Goal: Task Accomplishment & Management: Complete application form

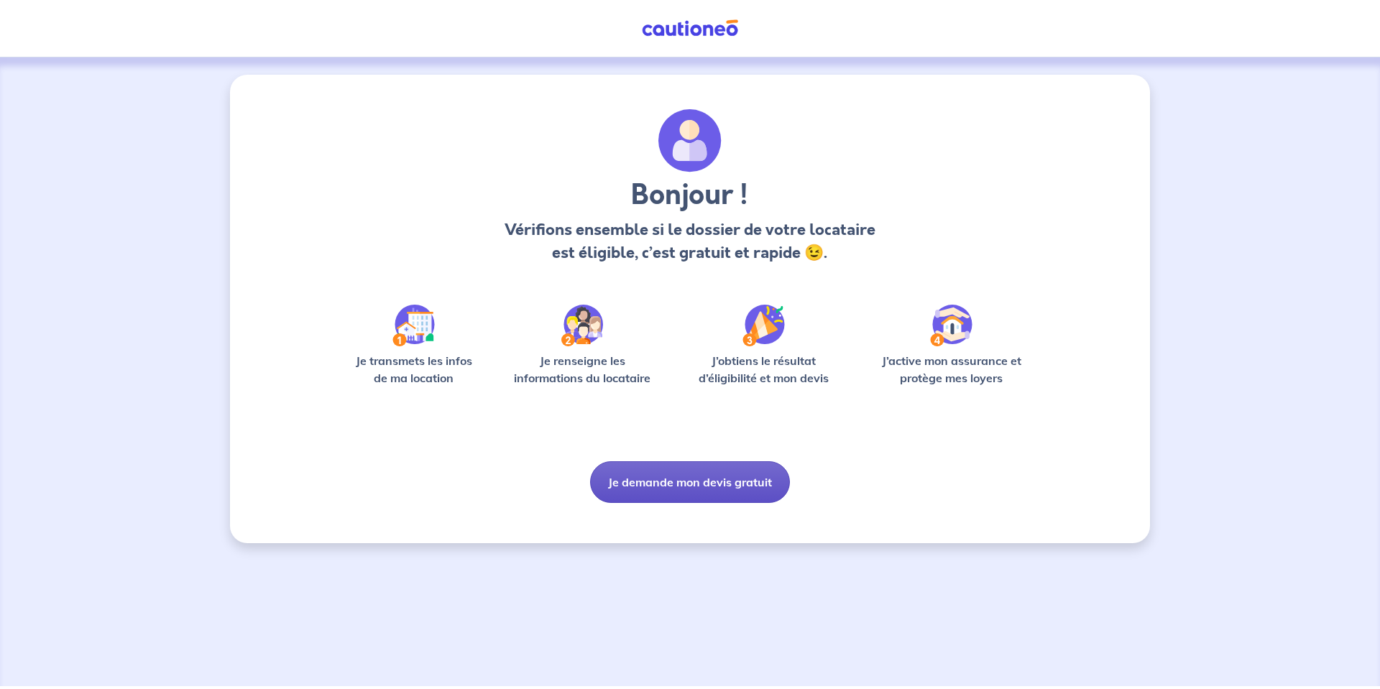
click at [678, 480] on button "Je demande mon devis gratuit" at bounding box center [690, 483] width 200 height 42
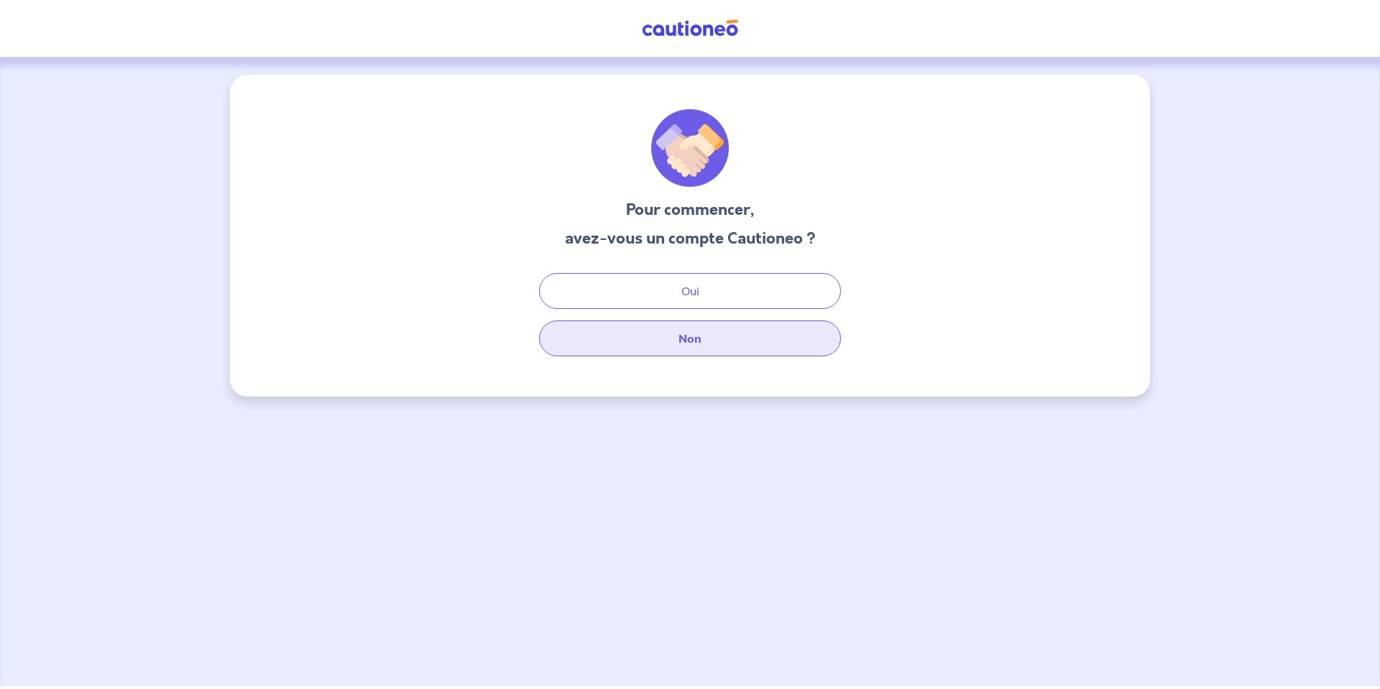
click at [708, 339] on button "Non" at bounding box center [690, 339] width 302 height 36
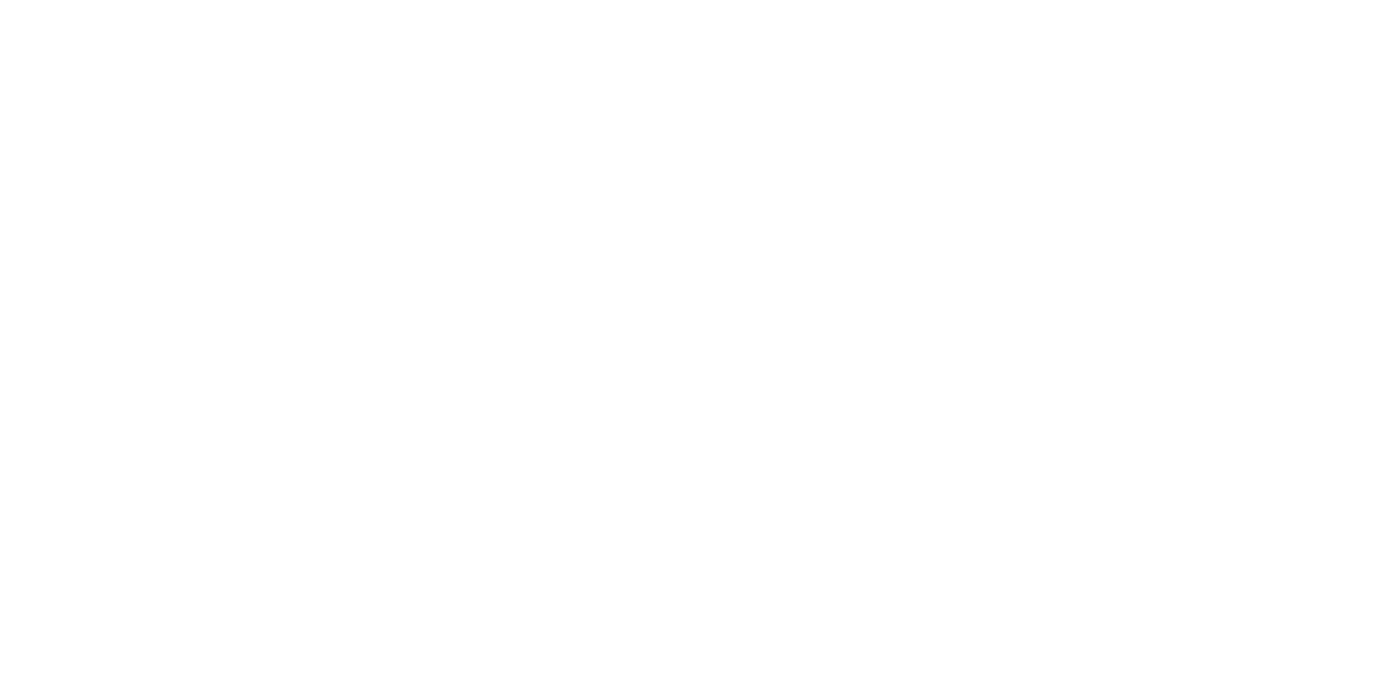
select select "FR"
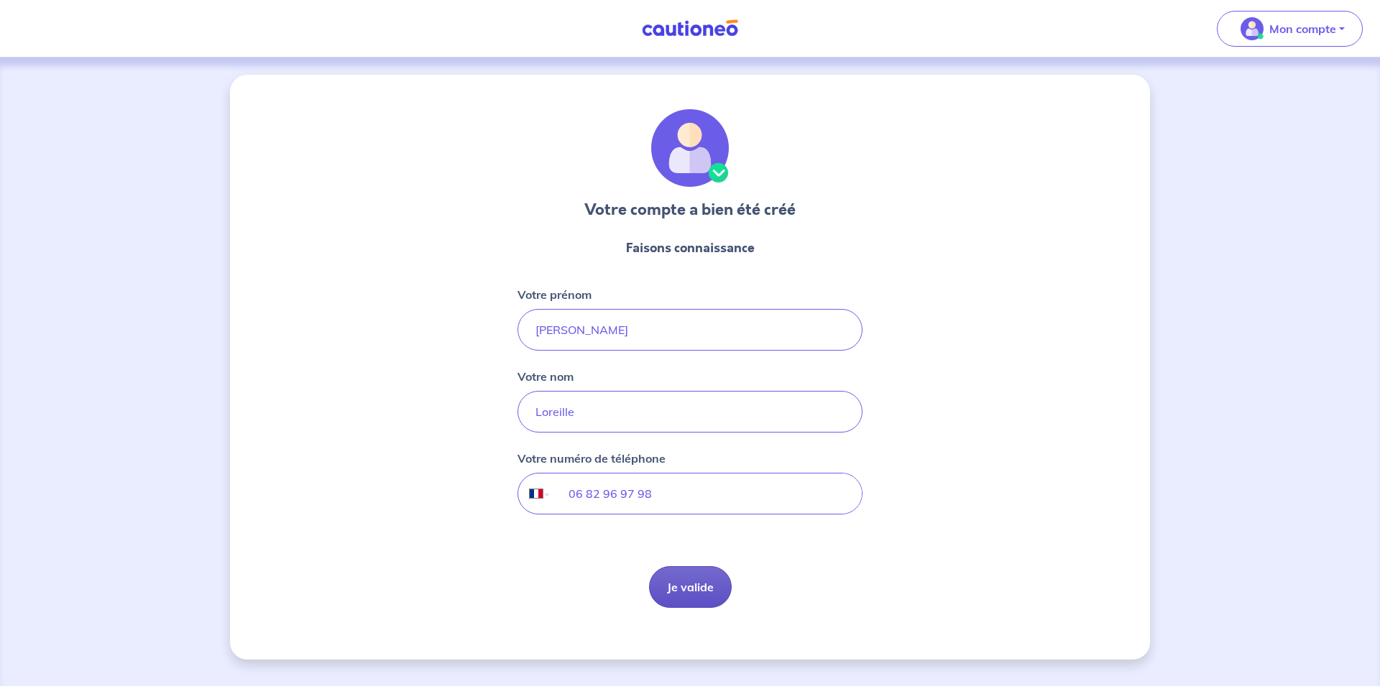
click at [695, 592] on button "Je valide" at bounding box center [690, 588] width 83 height 42
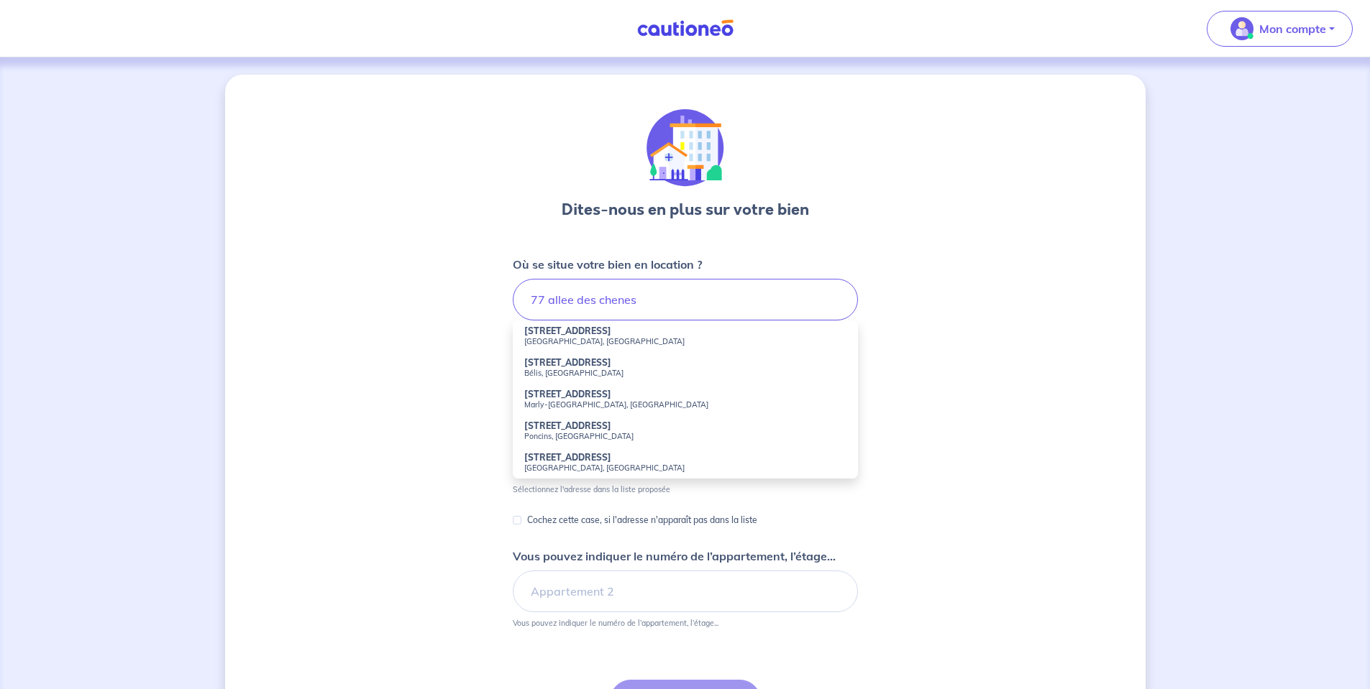
click at [577, 334] on strong "77 Allée des Chênes" at bounding box center [567, 331] width 87 height 11
type input "77 Allée des Chênes, Roquefort-les-Pins, France"
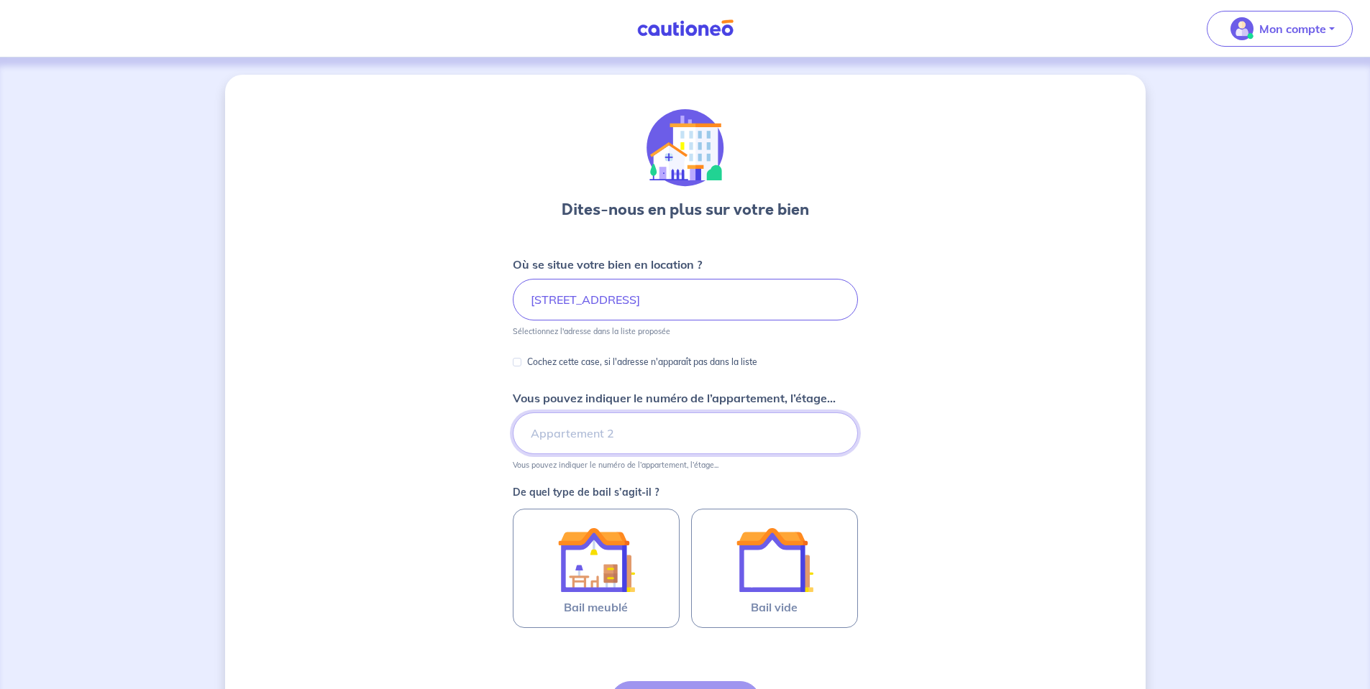
click at [584, 434] on input "Vous pouvez indiquer le numéro de l’appartement, l’étage..." at bounding box center [685, 434] width 345 height 42
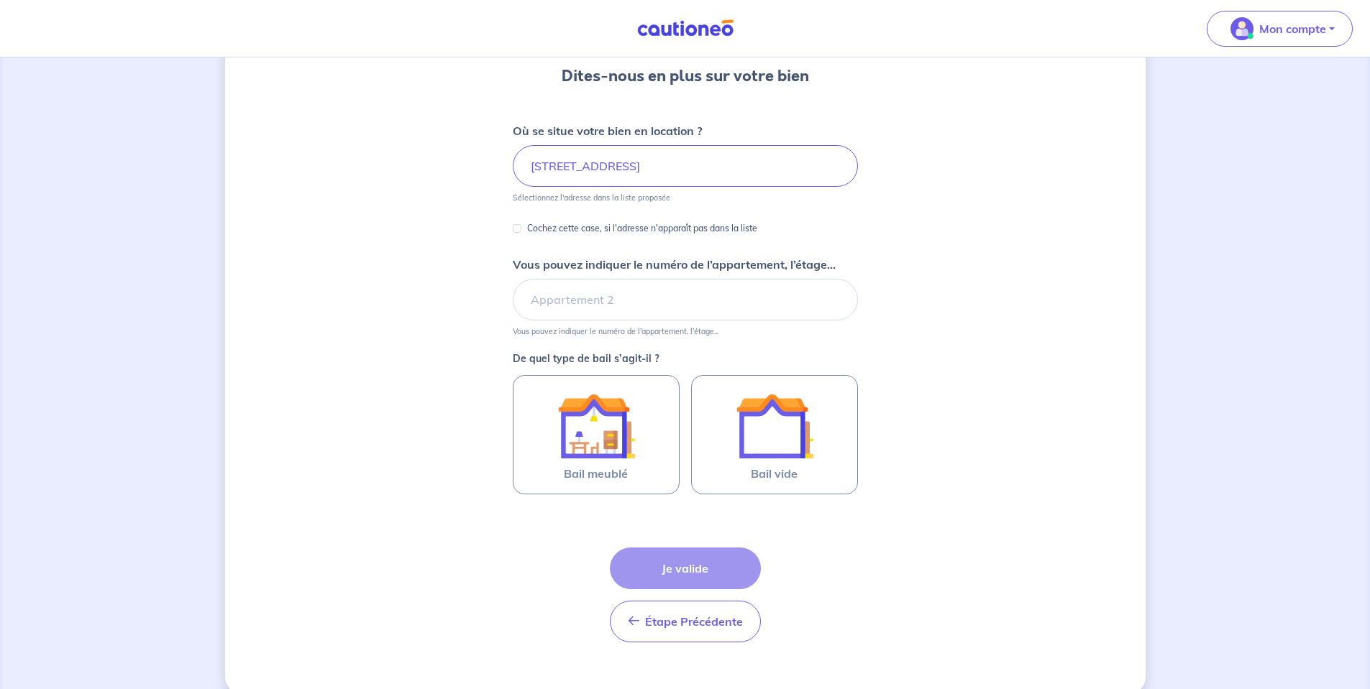
scroll to position [156, 0]
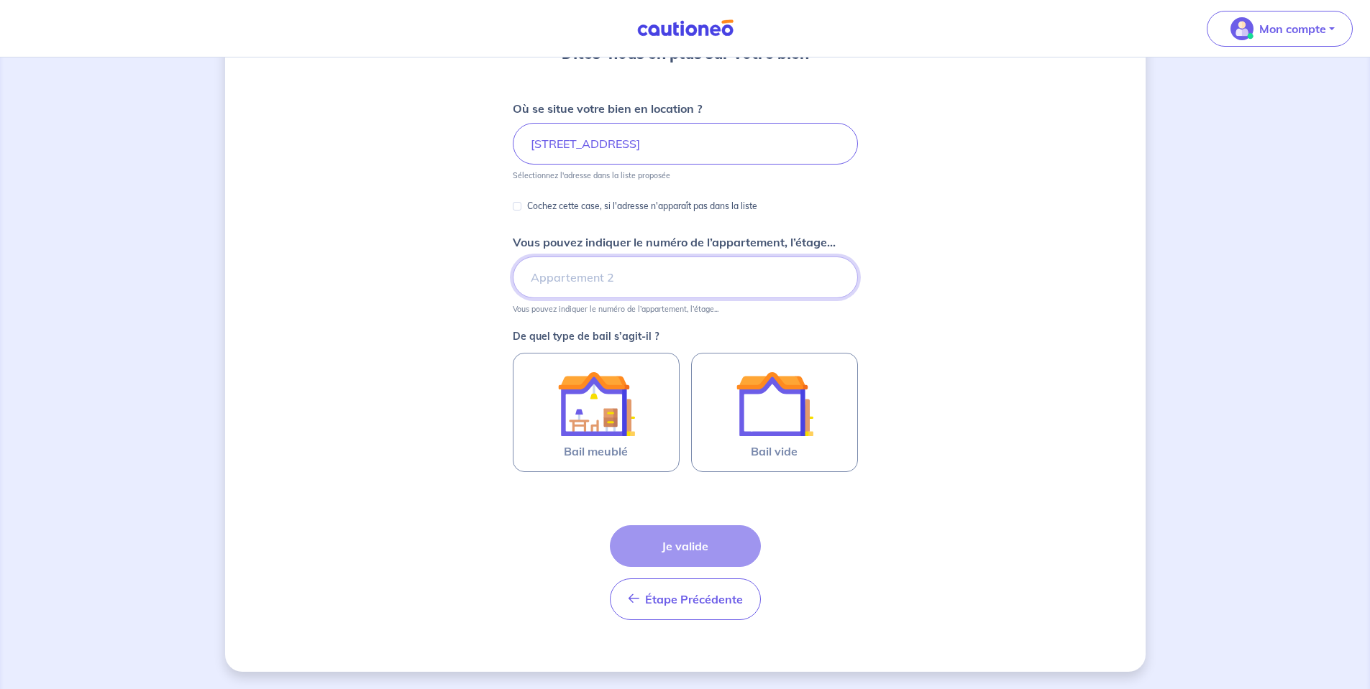
click at [610, 279] on input "Vous pouvez indiquer le numéro de l’appartement, l’étage..." at bounding box center [685, 278] width 345 height 42
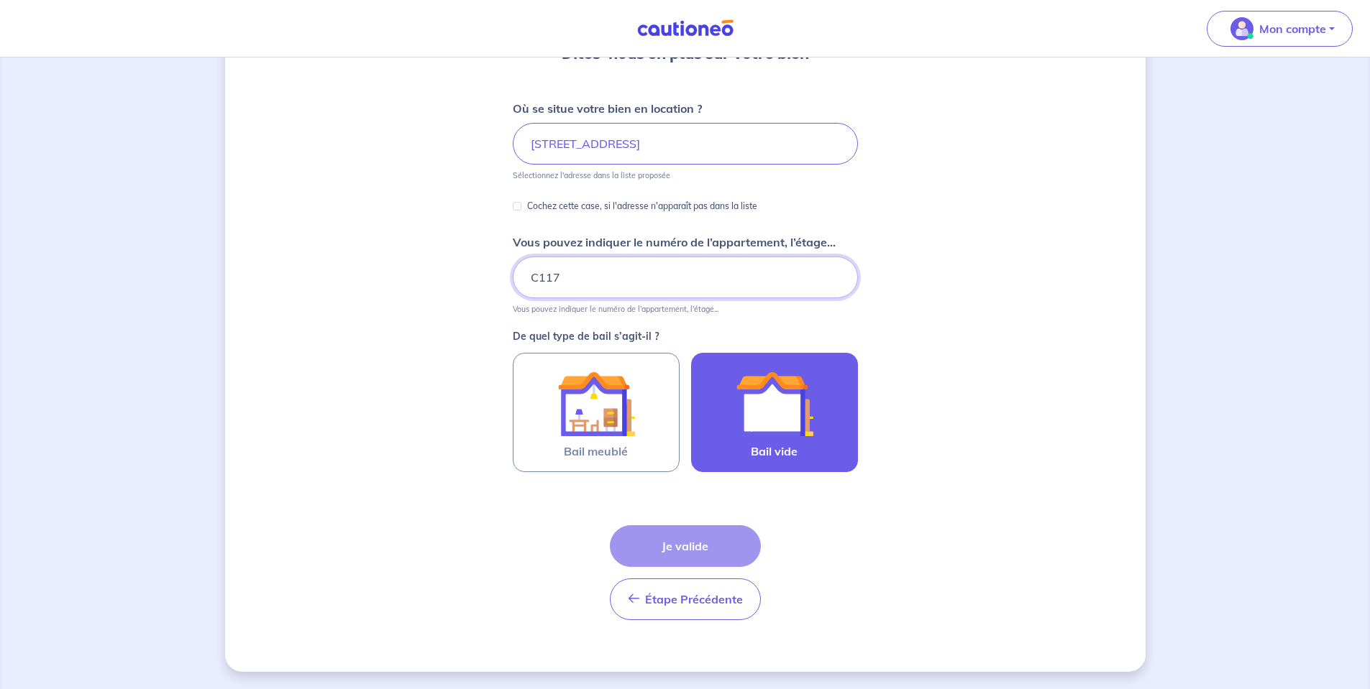
type input "C117"
click at [785, 418] on img at bounding box center [775, 404] width 78 height 78
click at [0, 0] on input "Bail vide" at bounding box center [0, 0] width 0 height 0
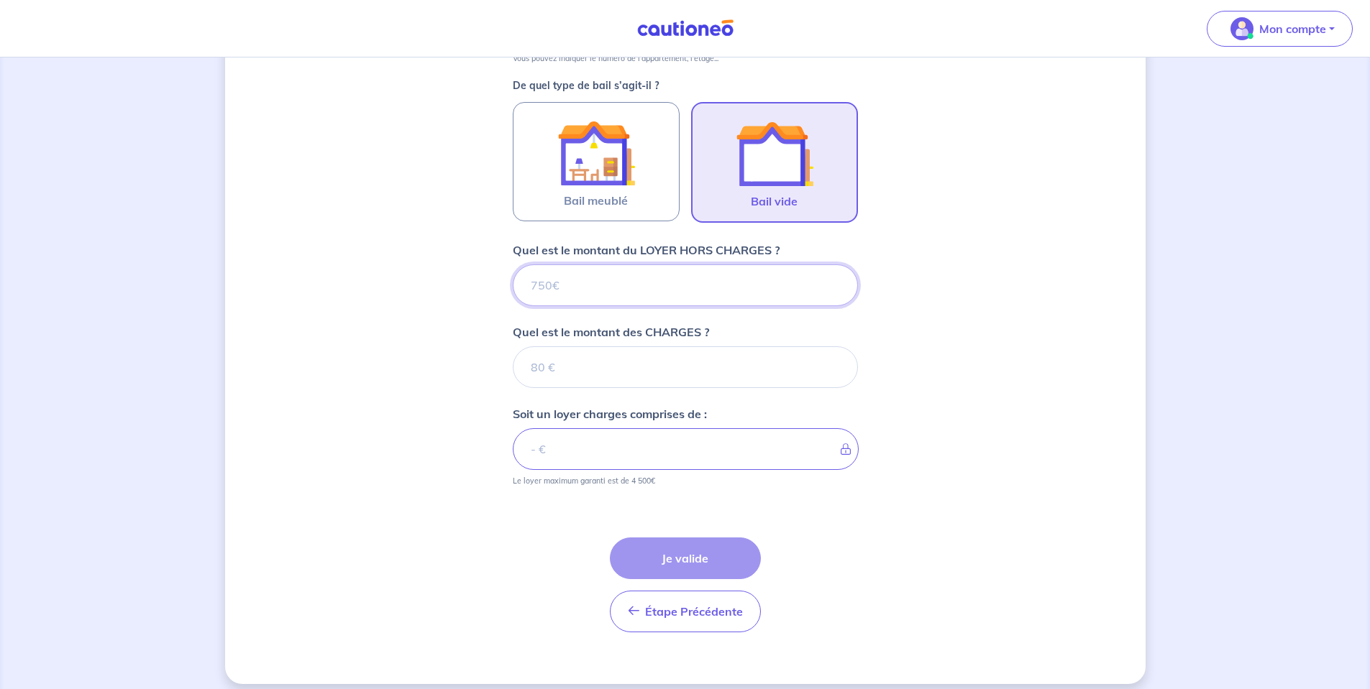
scroll to position [419, 0]
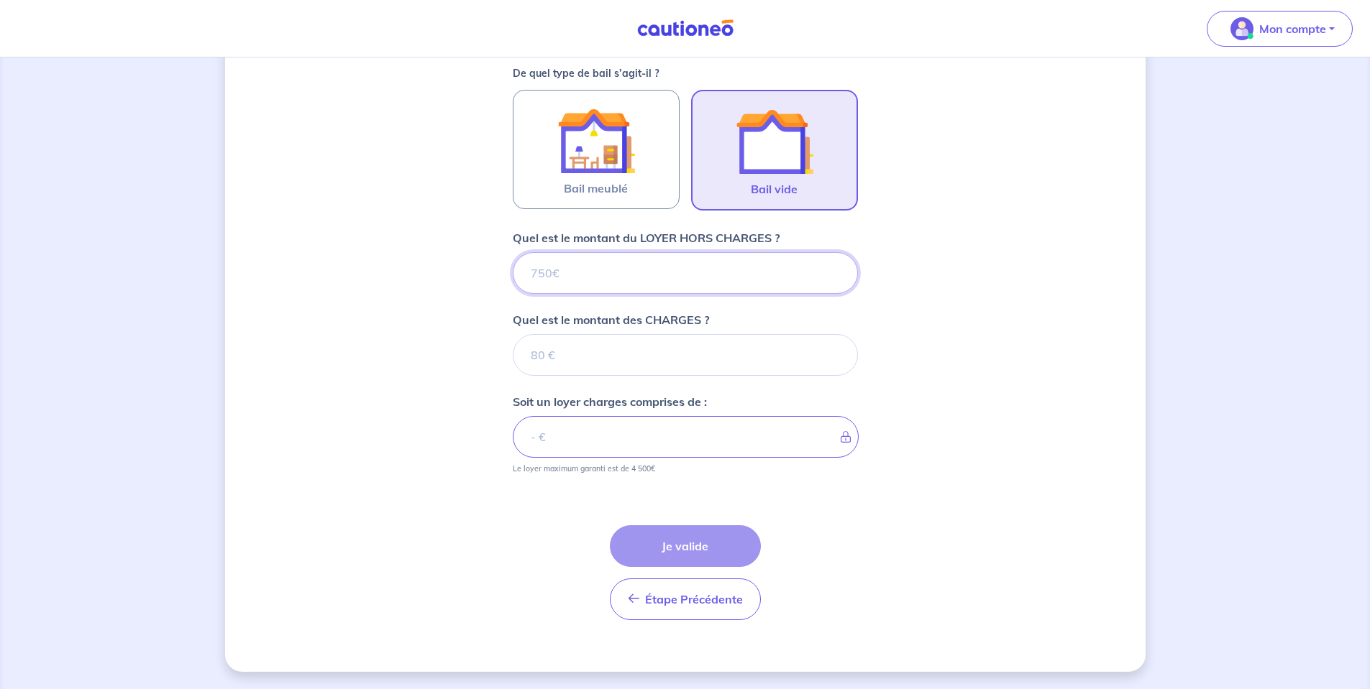
click at [563, 275] on input "Quel est le montant du LOYER HORS CHARGES ?" at bounding box center [685, 273] width 345 height 42
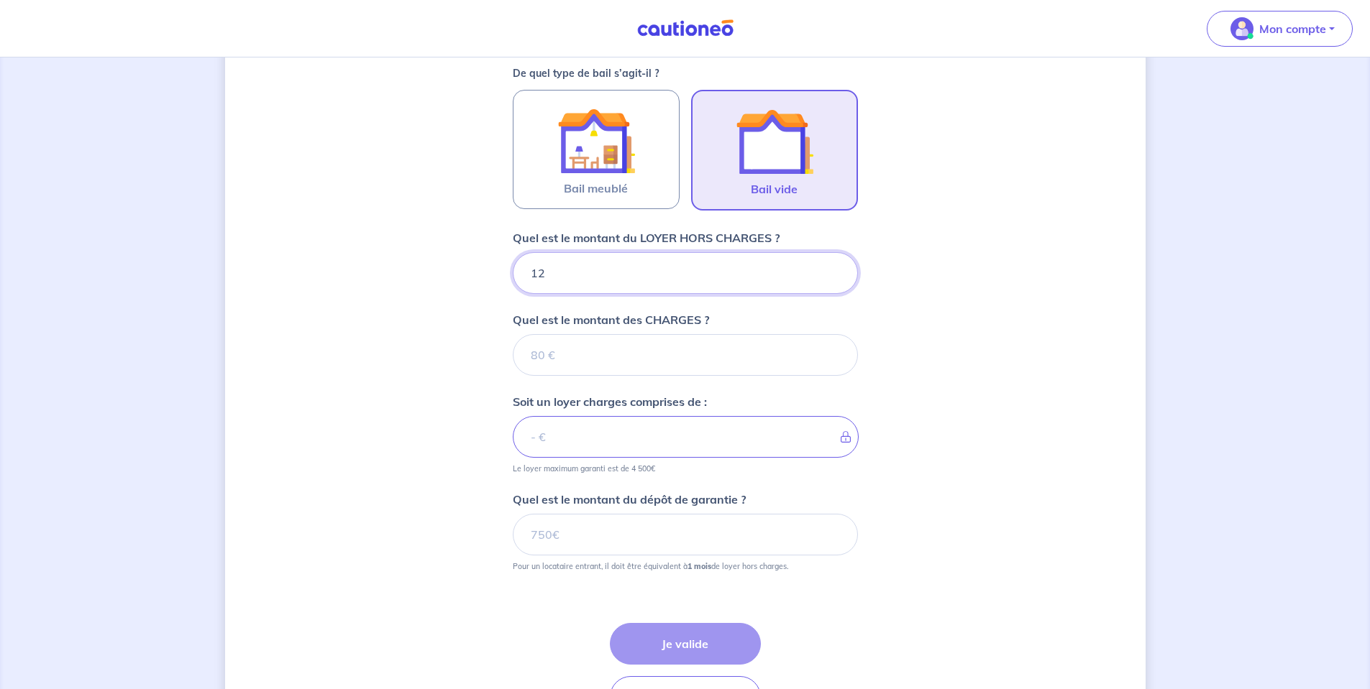
type input "121"
type input "1210"
click at [594, 348] on input "Quel est le montant des CHARGES ?" at bounding box center [685, 355] width 345 height 42
type input "180"
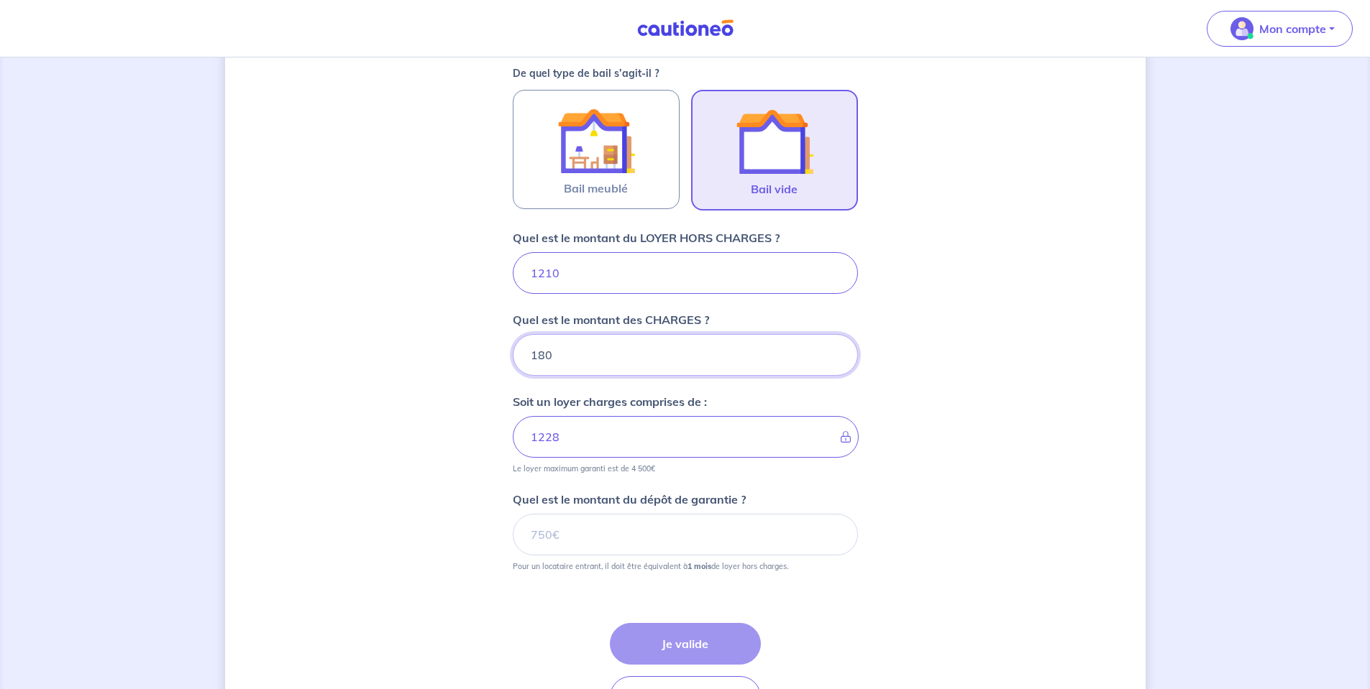
type input "1390"
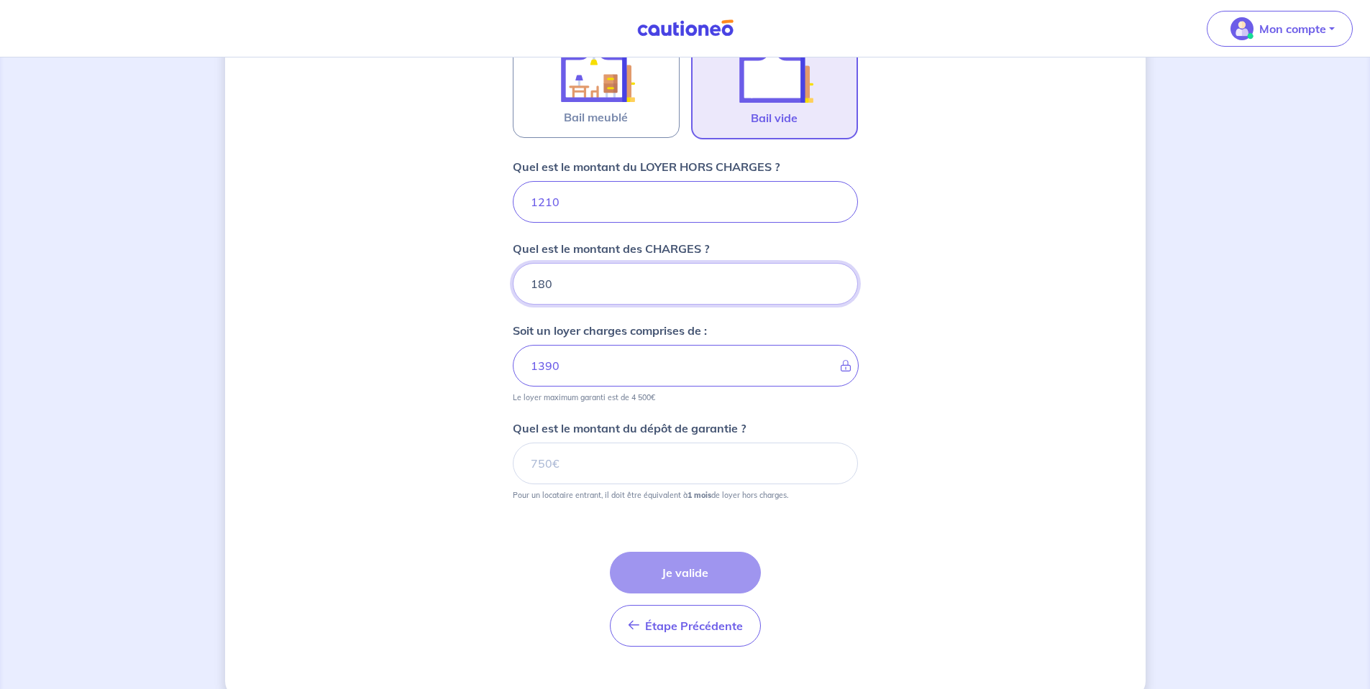
scroll to position [491, 0]
type input "180"
click at [574, 465] on input "Quel est le montant du dépôt de garantie ?" at bounding box center [685, 463] width 345 height 42
type input "1210"
click at [678, 573] on button "Je valide" at bounding box center [685, 572] width 151 height 42
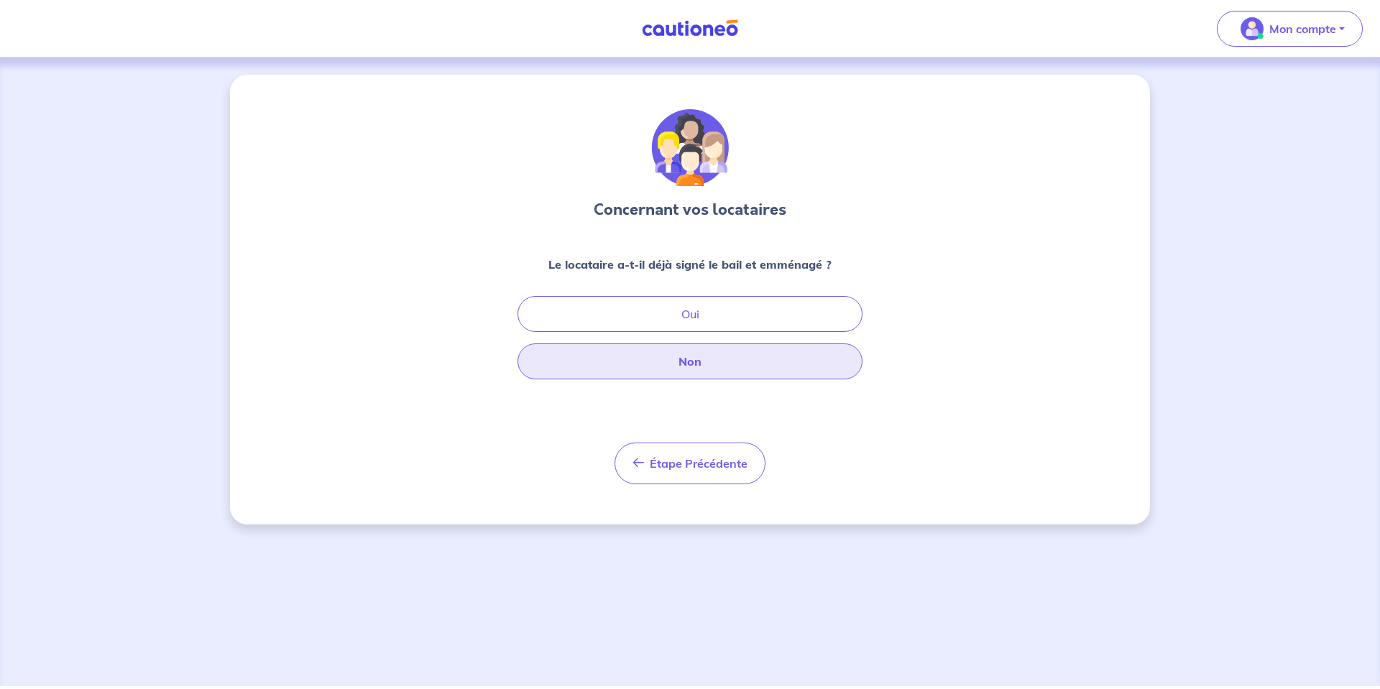
click at [708, 359] on button "Non" at bounding box center [690, 362] width 345 height 36
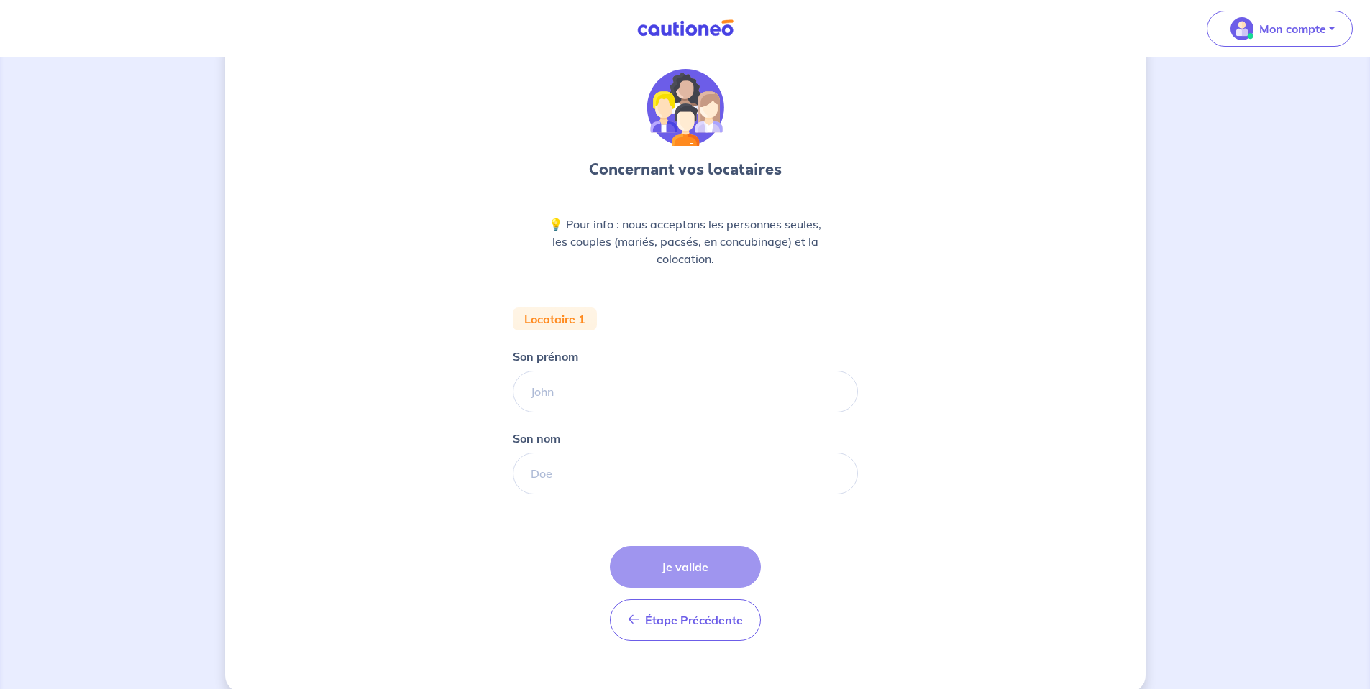
scroll to position [61, 0]
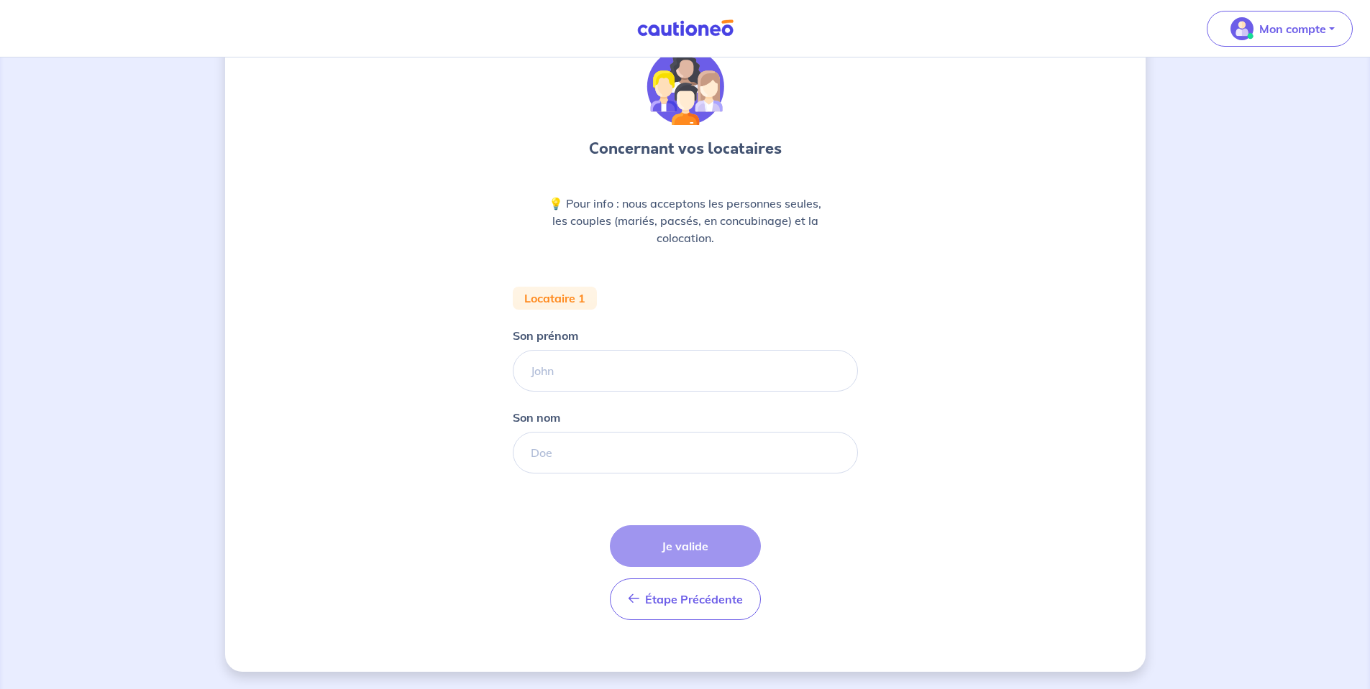
click at [687, 35] on img at bounding box center [685, 28] width 108 height 18
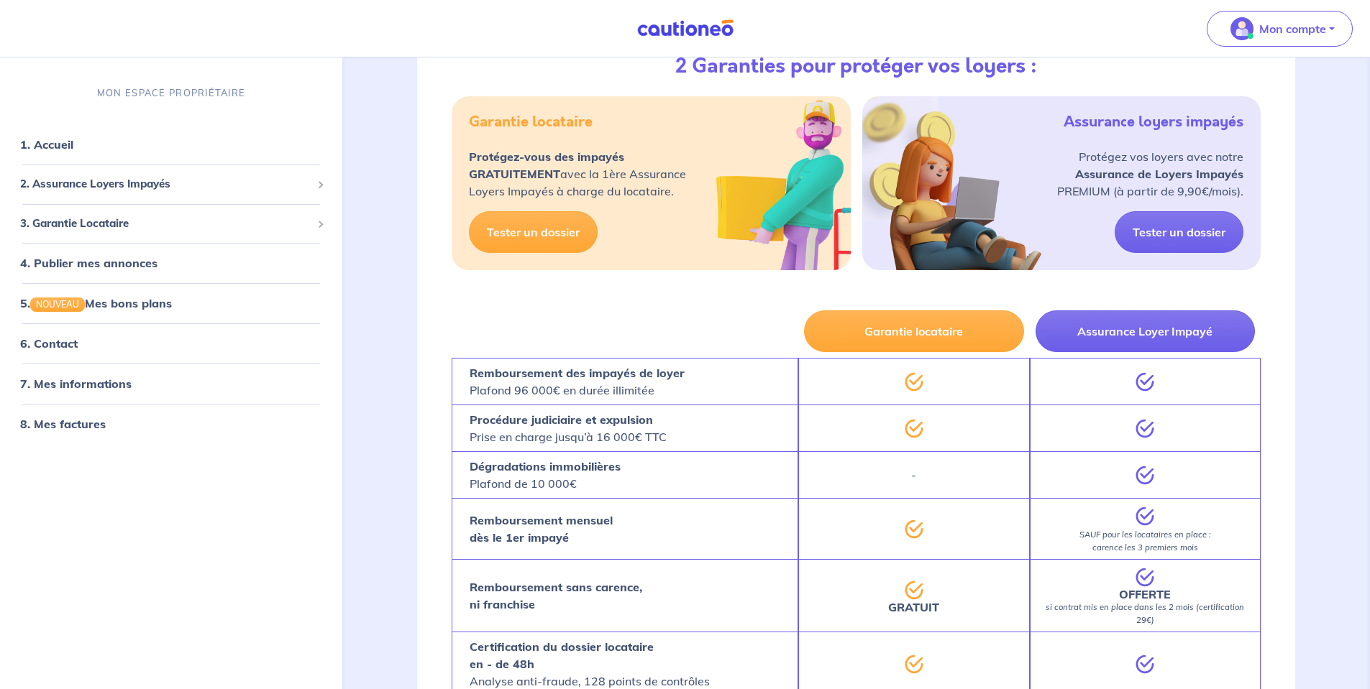
scroll to position [216, 0]
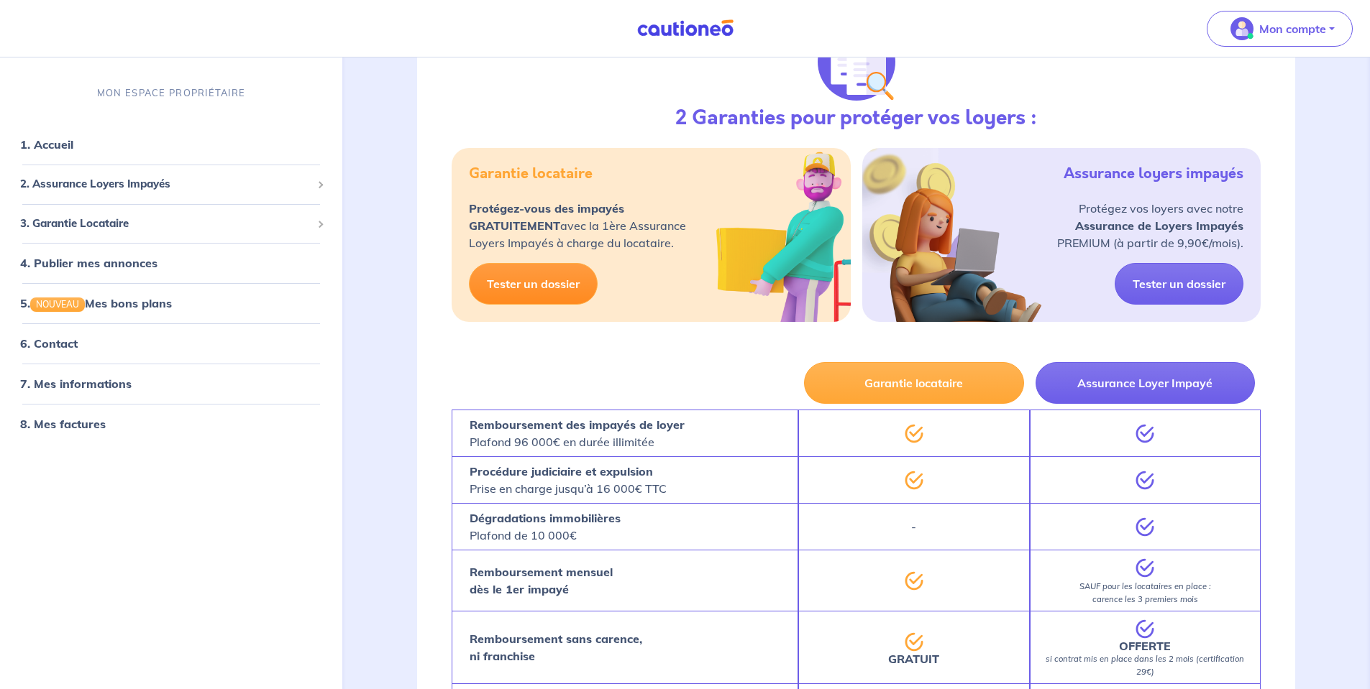
click at [530, 286] on link "Tester un dossier" at bounding box center [533, 284] width 129 height 42
click at [131, 265] on link "4. Publier mes annonces" at bounding box center [86, 263] width 133 height 14
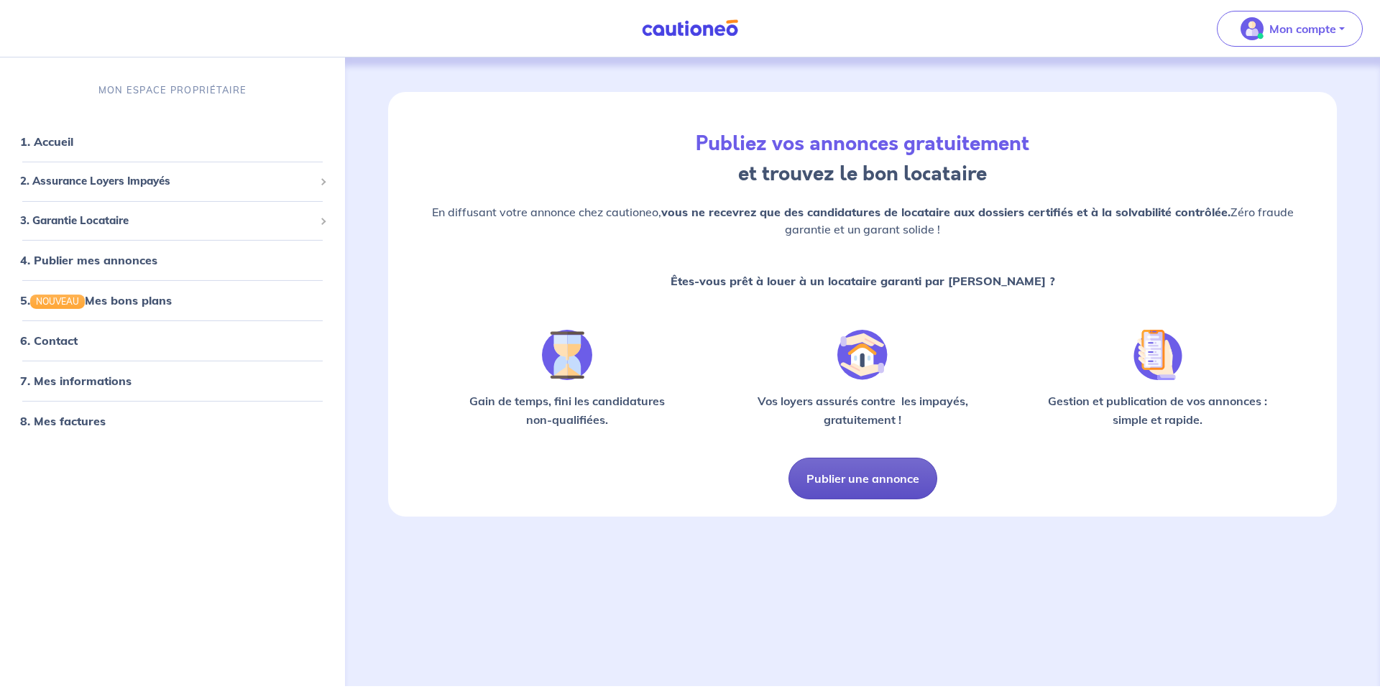
click at [851, 477] on button "Publier une annonce" at bounding box center [863, 479] width 149 height 42
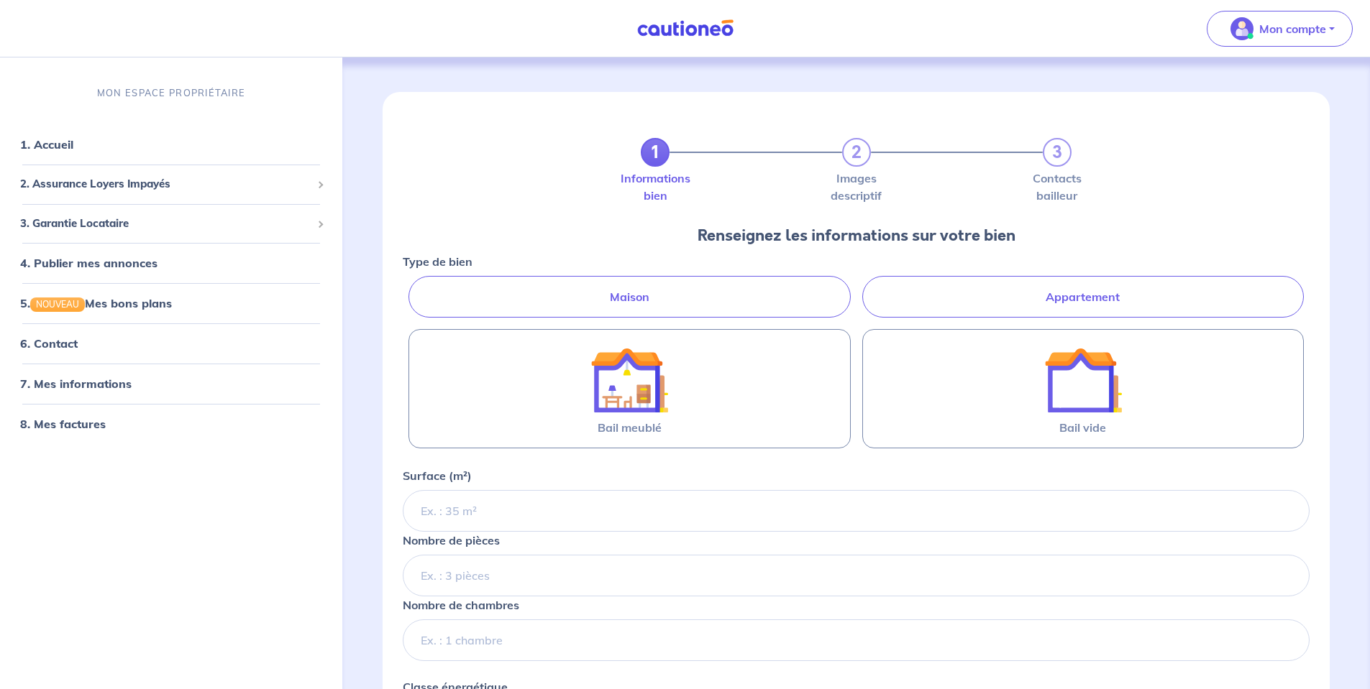
click at [1046, 303] on label "Appartement" at bounding box center [1082, 297] width 441 height 42
click at [412, 285] on input "Appartement" at bounding box center [407, 280] width 9 height 9
radio input "true"
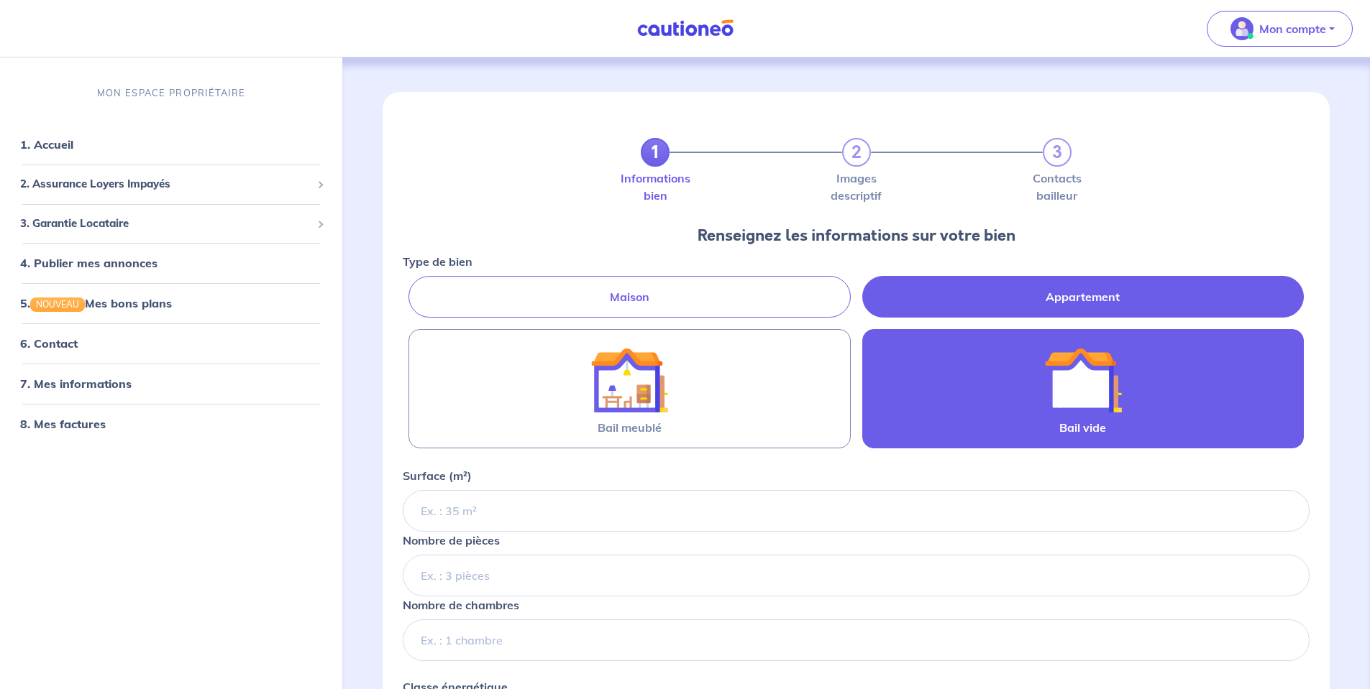
click at [1030, 407] on div at bounding box center [1082, 381] width 203 height 78
click at [0, 0] on input "Bail vide" at bounding box center [0, 0] width 0 height 0
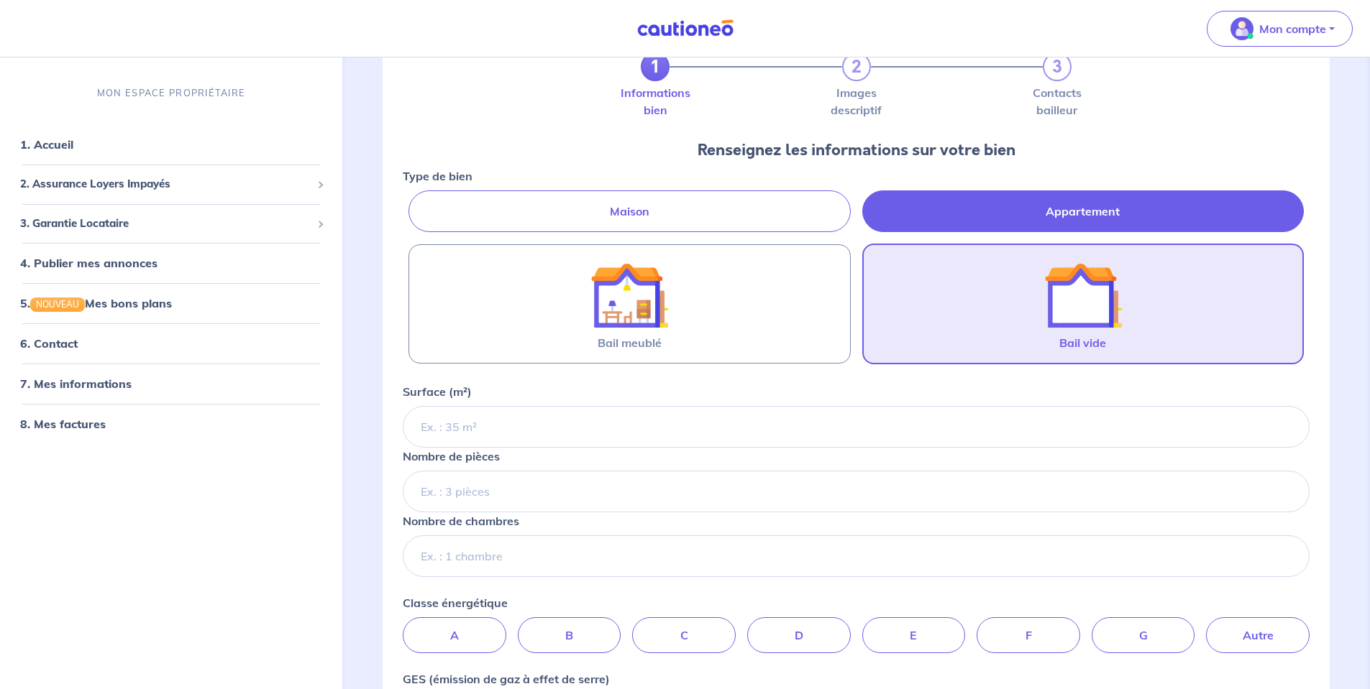
scroll to position [144, 0]
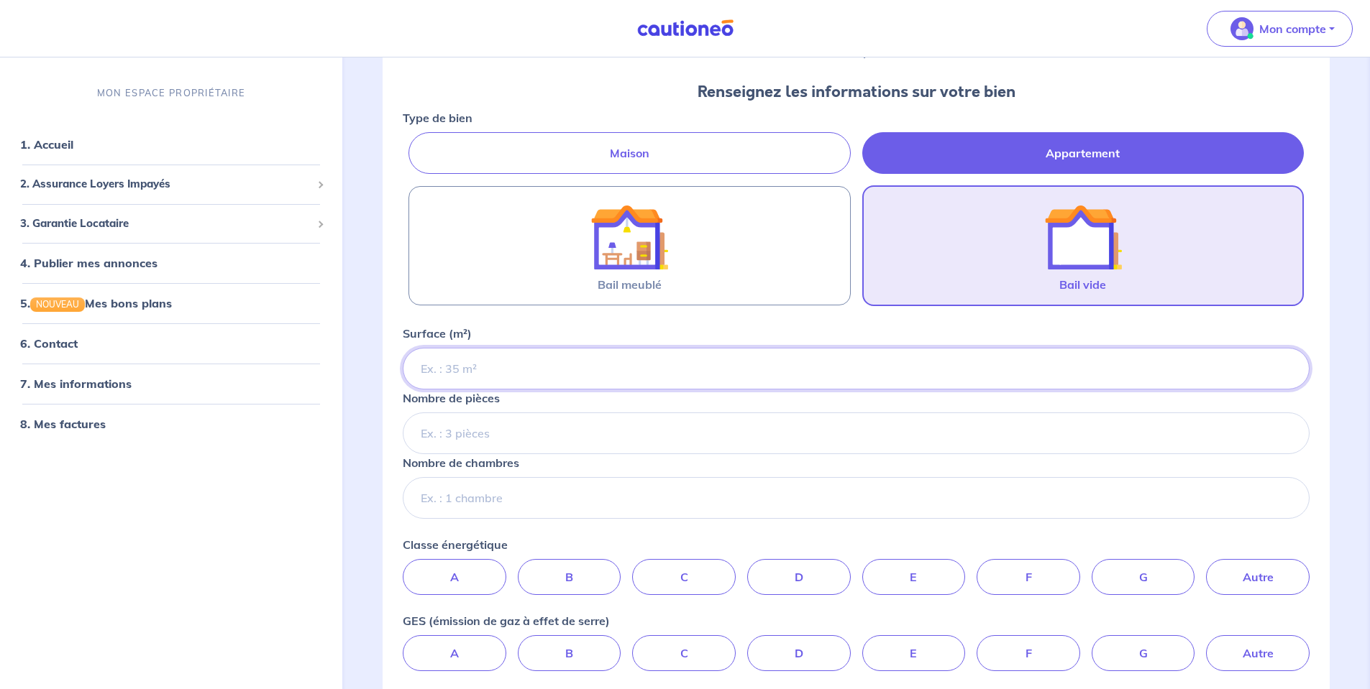
click at [475, 367] on input "Surface (m²)" at bounding box center [856, 369] width 907 height 42
type input "60.3"
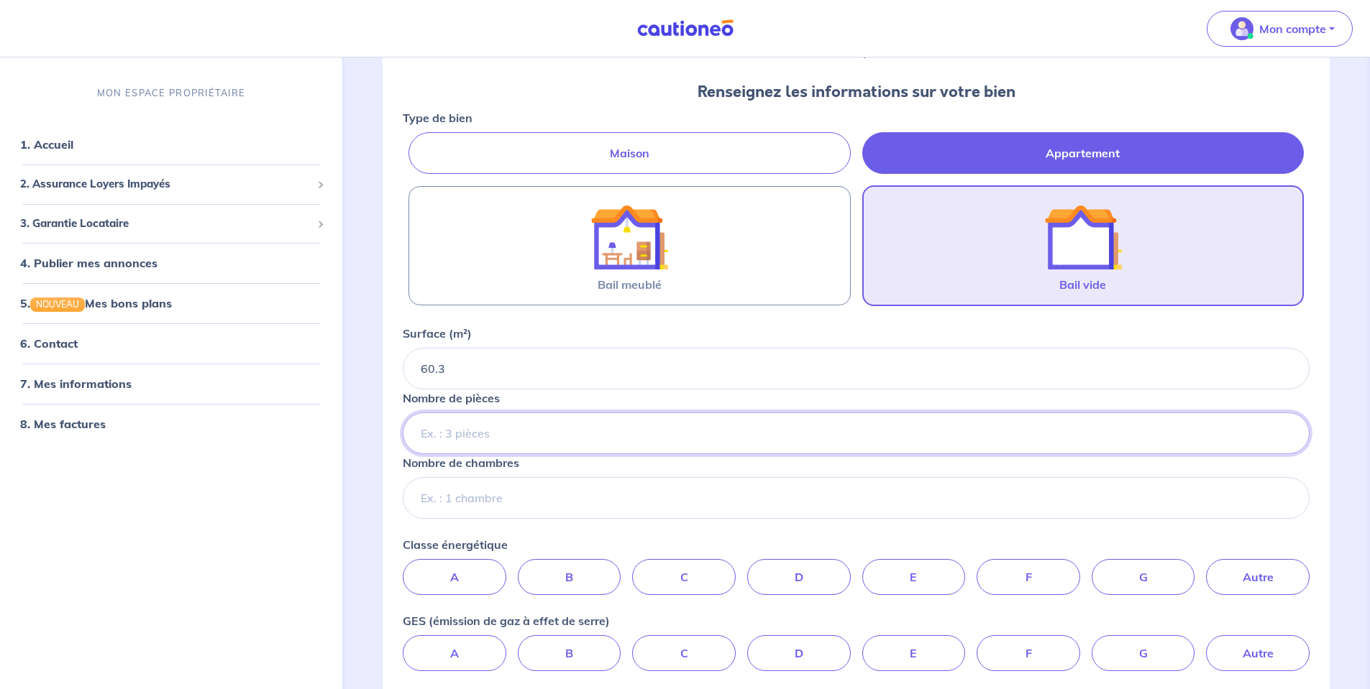
click at [475, 434] on input "Nombre de pièces" at bounding box center [856, 434] width 907 height 42
type input "3"
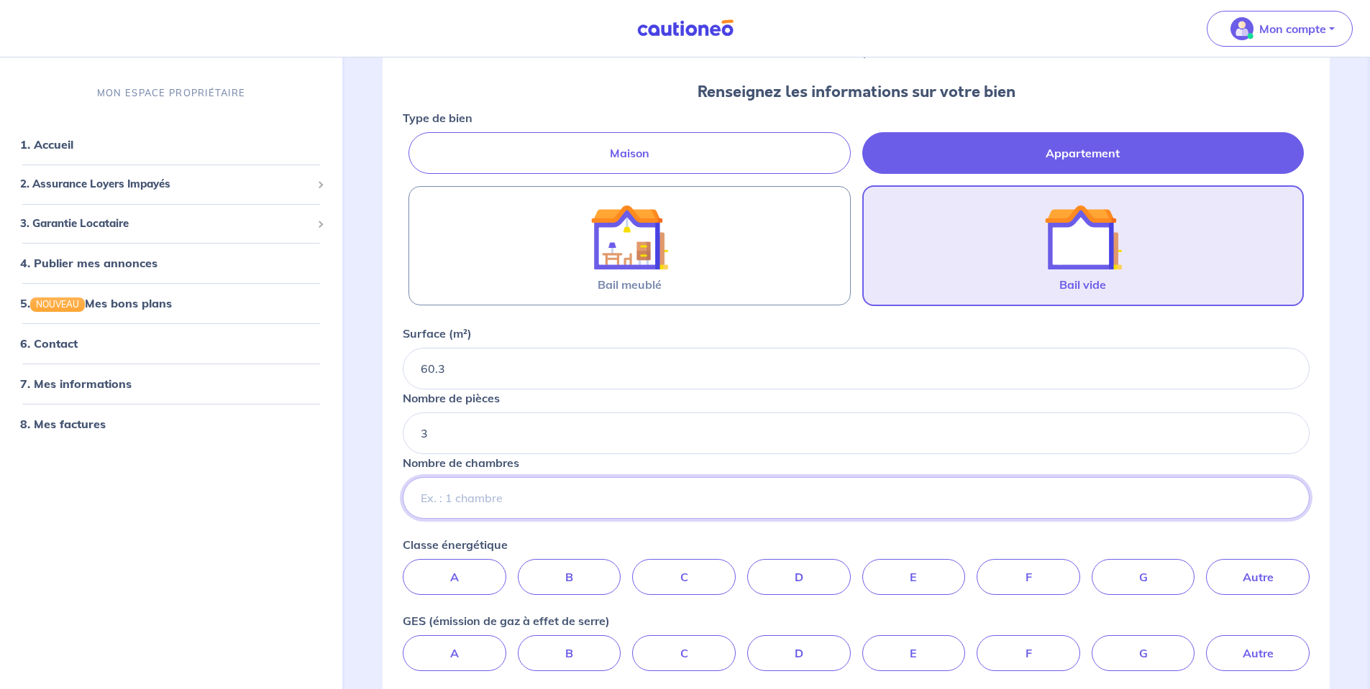
click at [497, 492] on input "Nombre de chambres" at bounding box center [856, 498] width 907 height 42
type input "2"
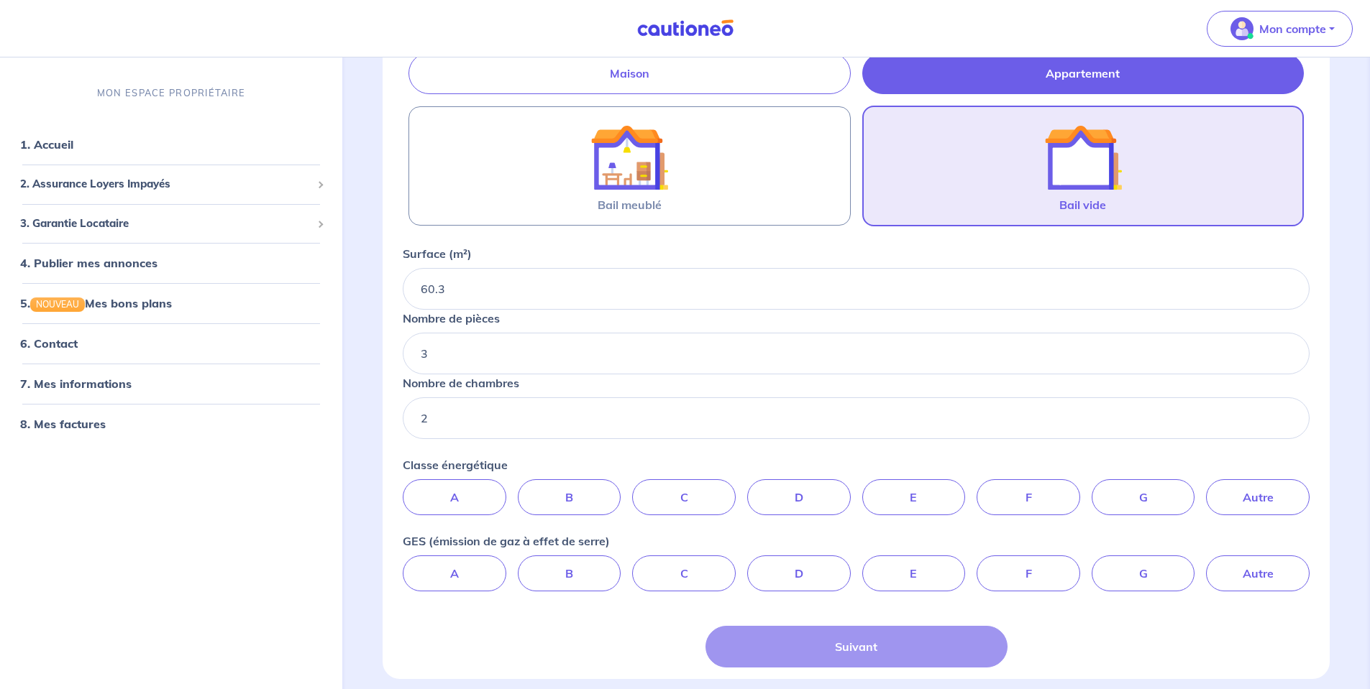
scroll to position [283, 0]
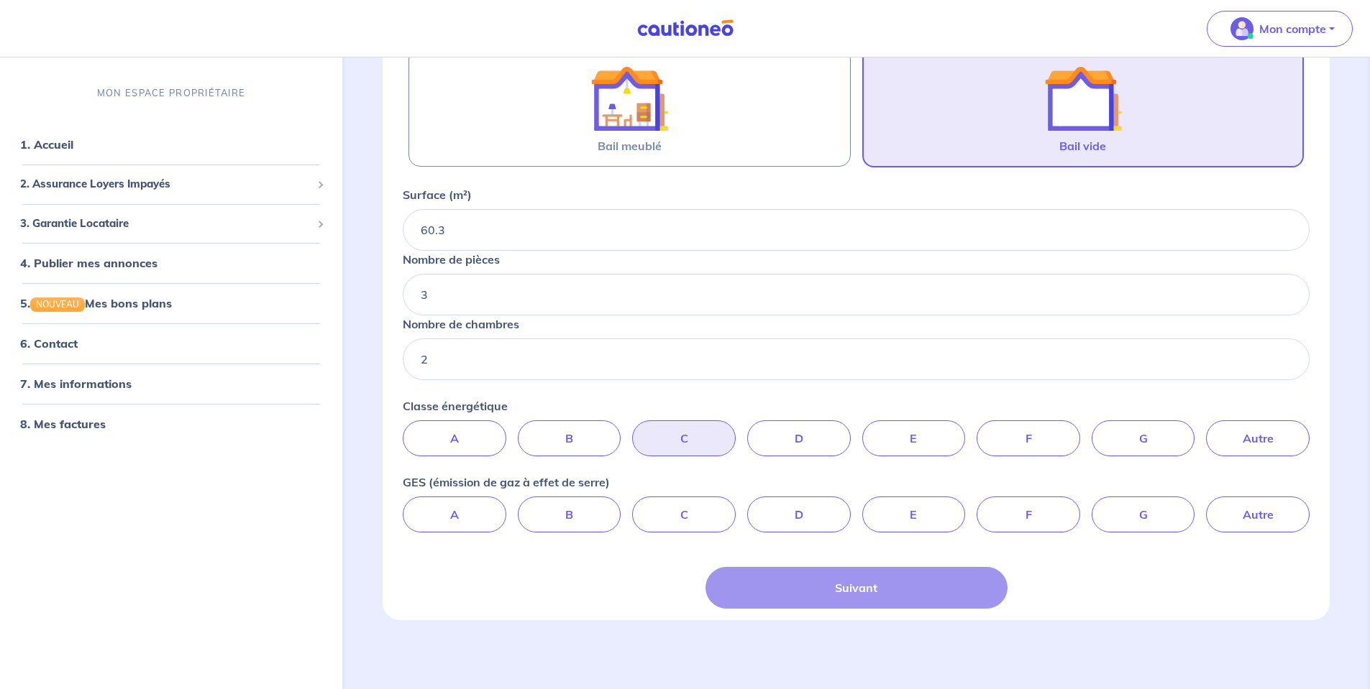
click at [679, 444] on label "C" at bounding box center [684, 439] width 104 height 36
click at [851, 430] on input "C" at bounding box center [855, 425] width 9 height 9
radio input "true"
click at [672, 518] on label "C" at bounding box center [684, 515] width 104 height 36
click at [851, 506] on input "C" at bounding box center [855, 501] width 9 height 9
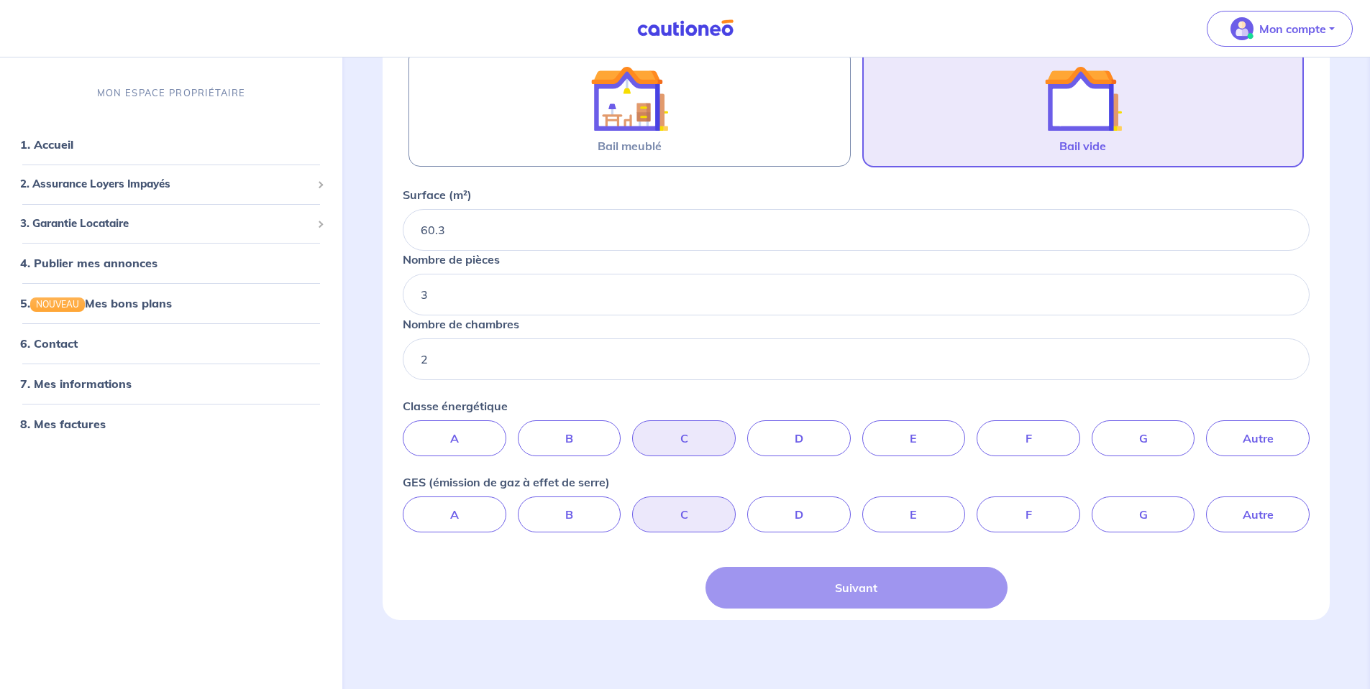
radio input "true"
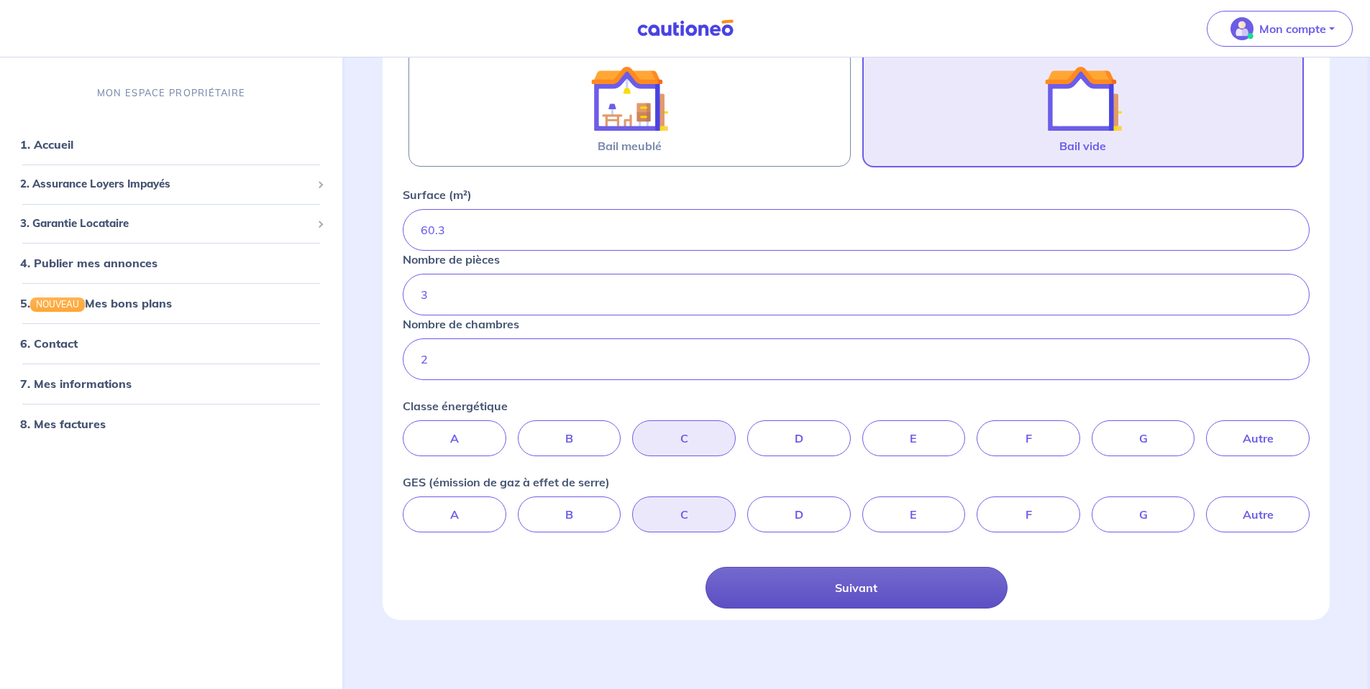
click at [842, 586] on button "Suivant" at bounding box center [856, 588] width 302 height 42
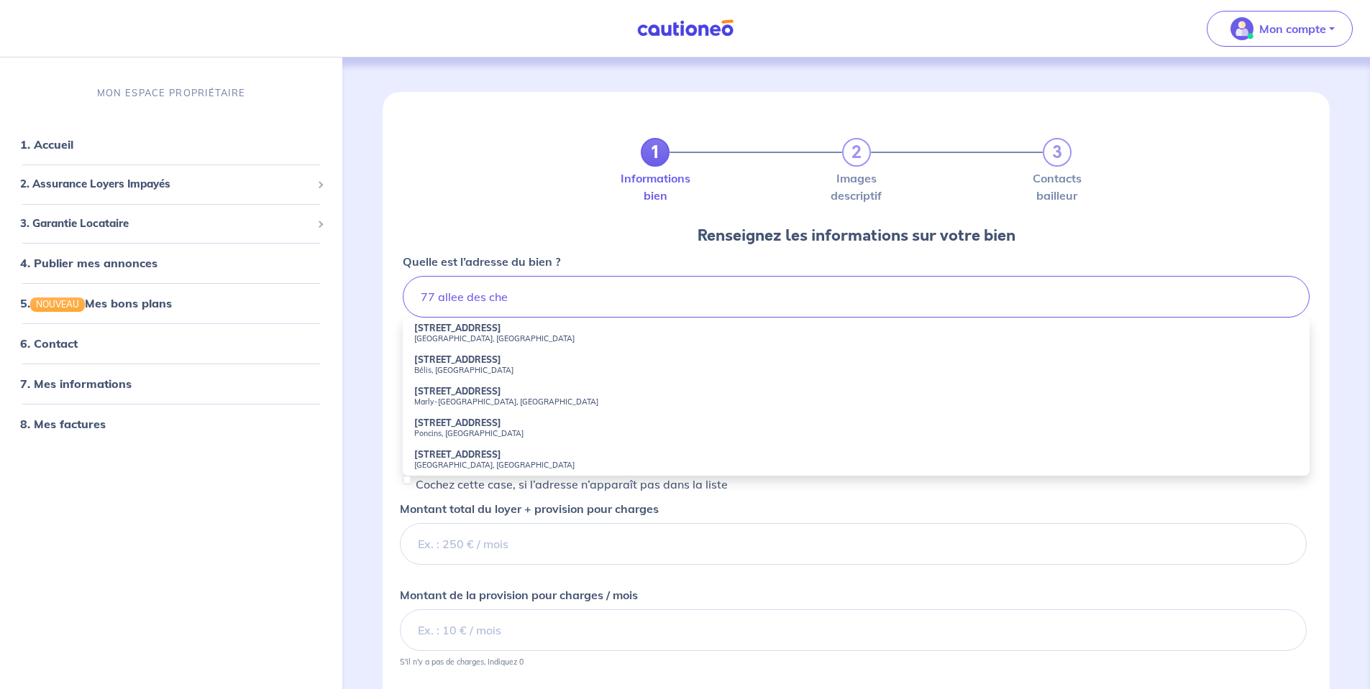
click at [484, 336] on small "Roquefort-les-Pins, France" at bounding box center [856, 339] width 884 height 10
type input "77 Allée des Chênes, Roquefort-les-Pins, France"
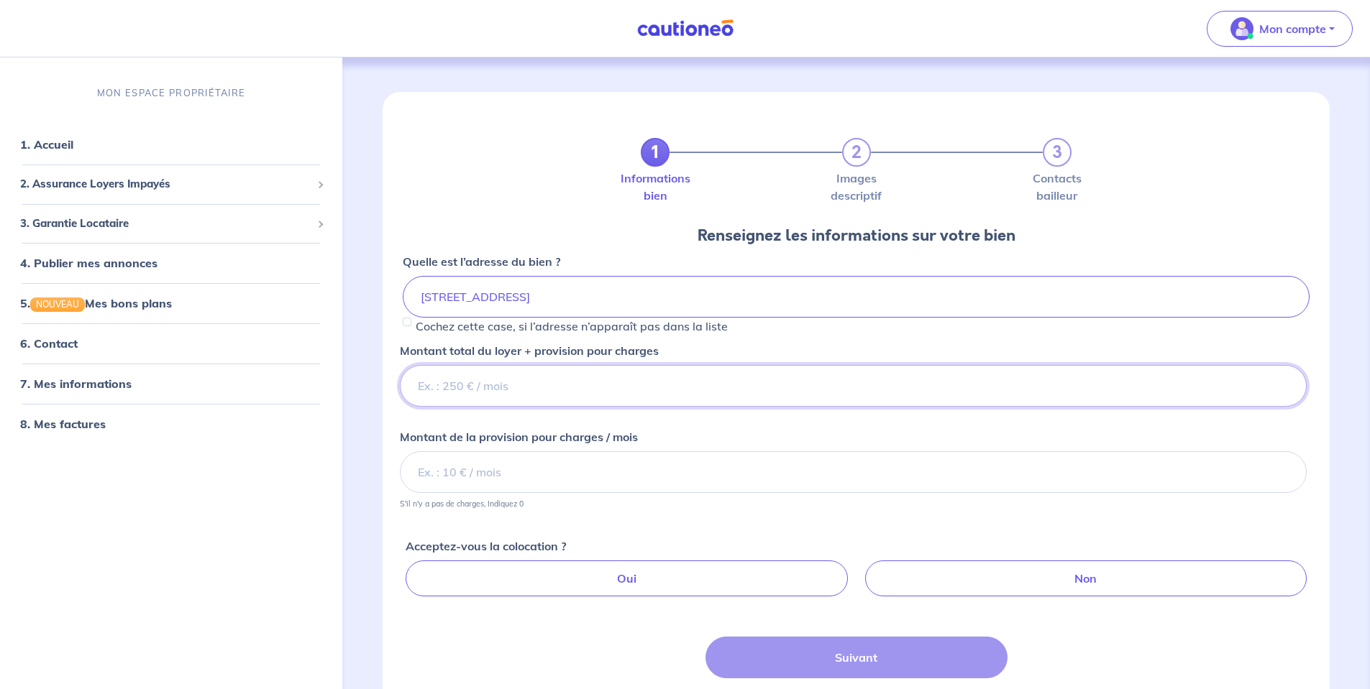
click at [469, 384] on input "Montant total du loyer + provision pour charges" at bounding box center [853, 386] width 907 height 42
type input "1390"
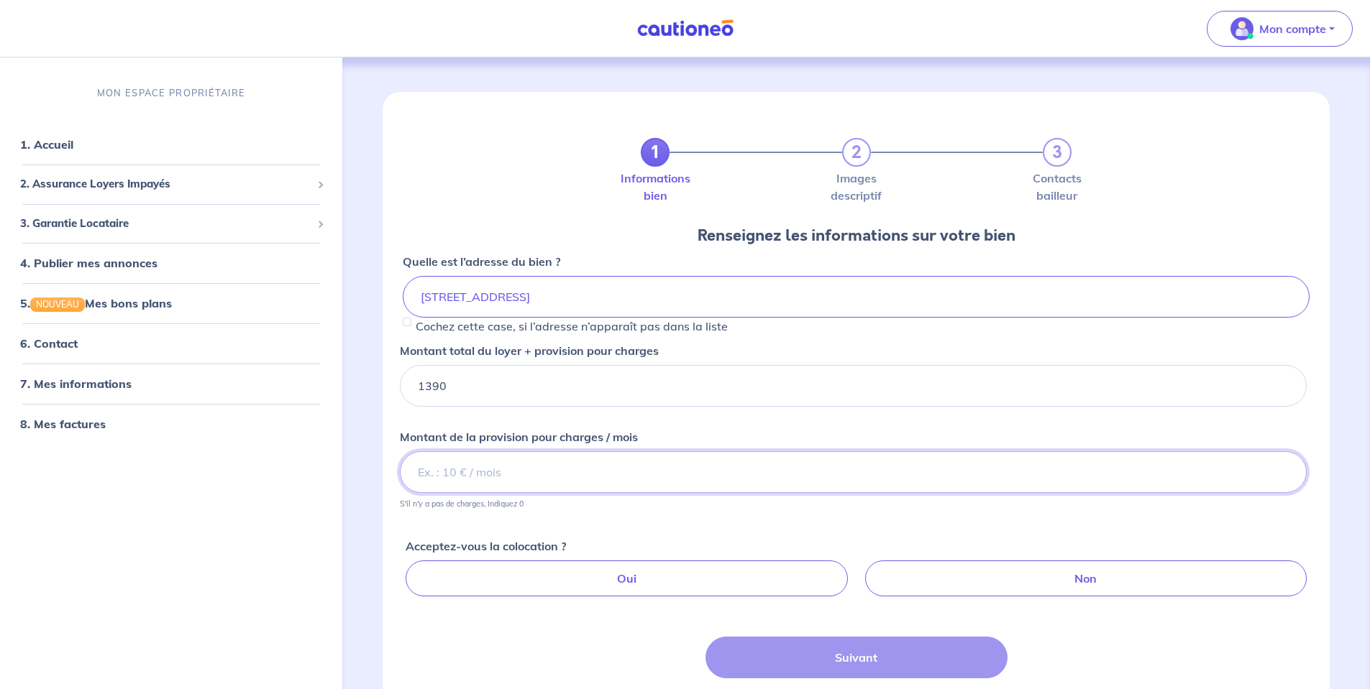
click at [484, 479] on input "Montant de la provision pour charges / mois" at bounding box center [853, 473] width 907 height 42
type input "180"
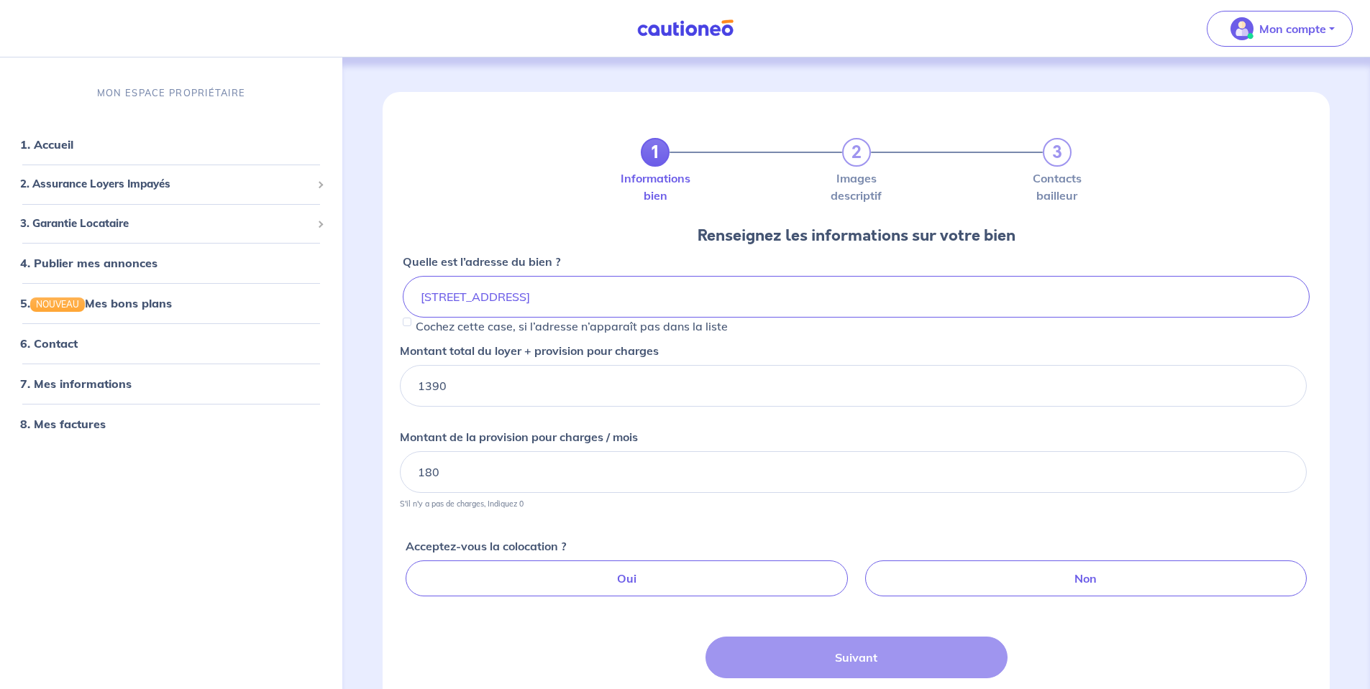
click at [600, 530] on div "Acceptez-vous la colocation ? Oui Non" at bounding box center [858, 562] width 907 height 82
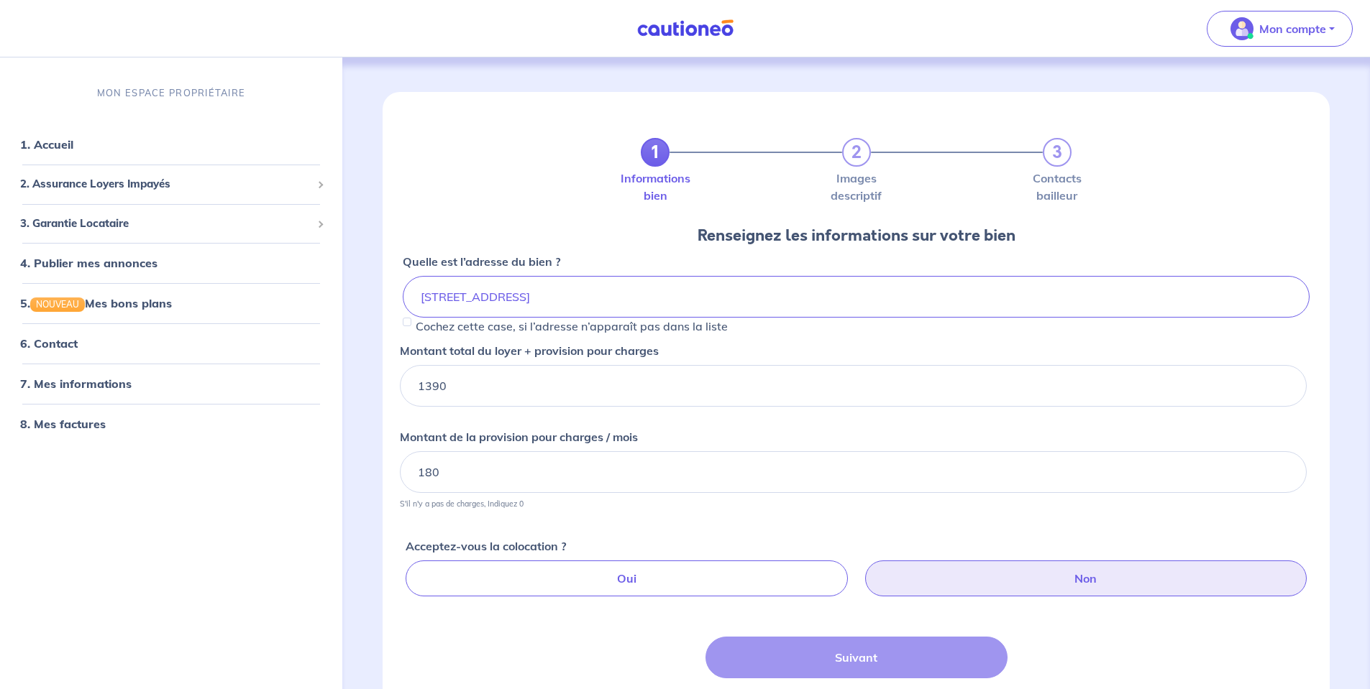
click at [1046, 581] on label "Non" at bounding box center [1085, 579] width 441 height 36
click at [863, 570] on input "Non" at bounding box center [858, 565] width 9 height 9
radio input "true"
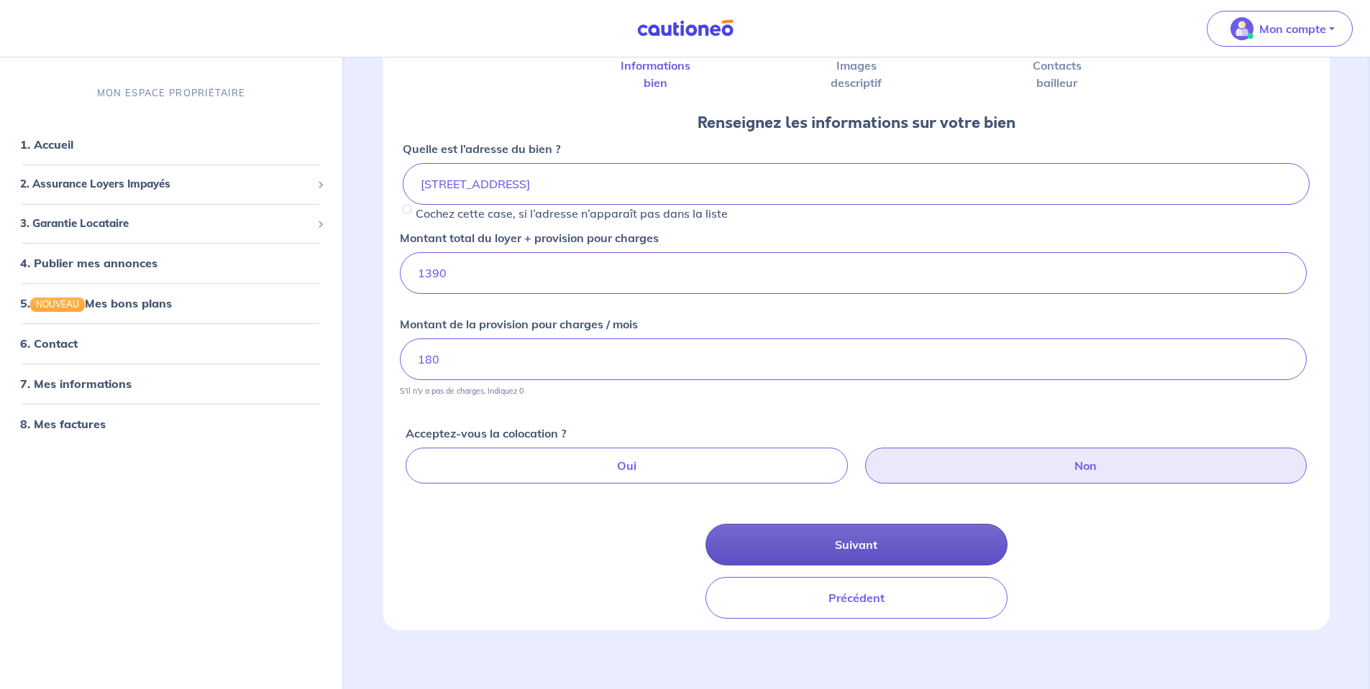
scroll to position [123, 0]
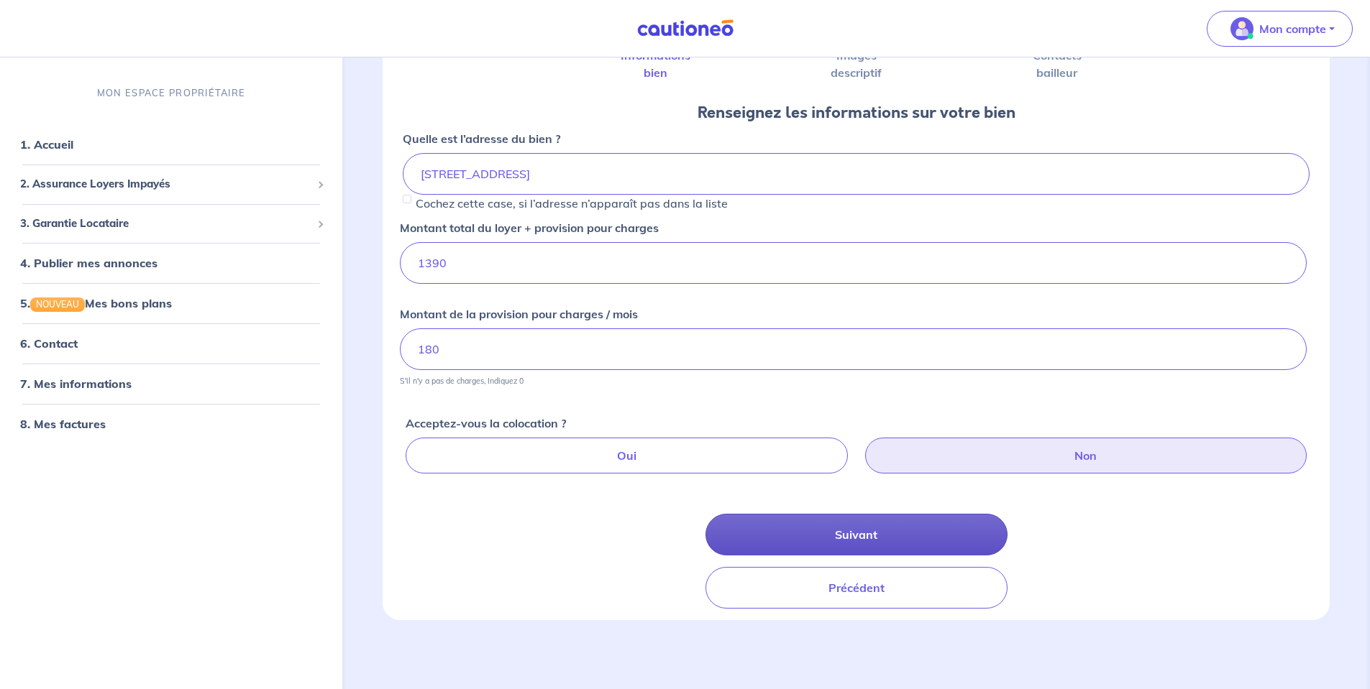
click at [869, 537] on button "Suivant" at bounding box center [856, 535] width 302 height 42
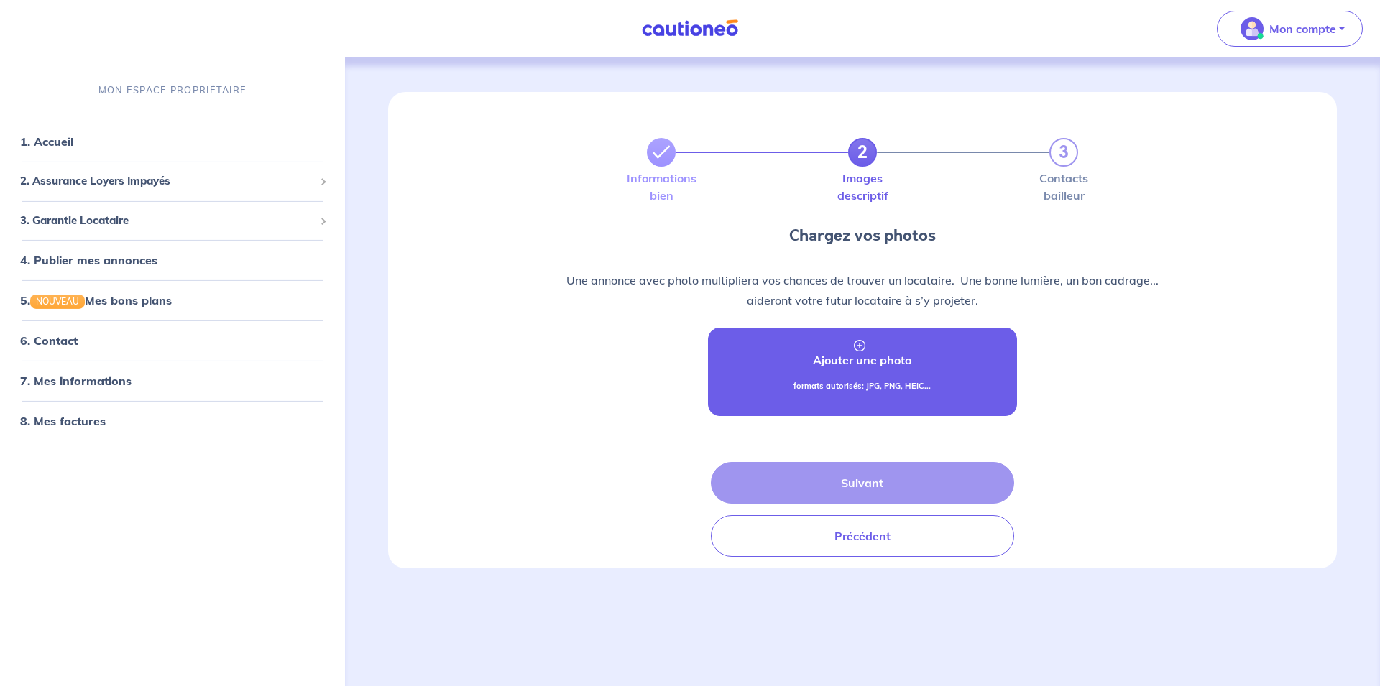
click at [856, 361] on p "Ajouter une photo" at bounding box center [862, 360] width 98 height 17
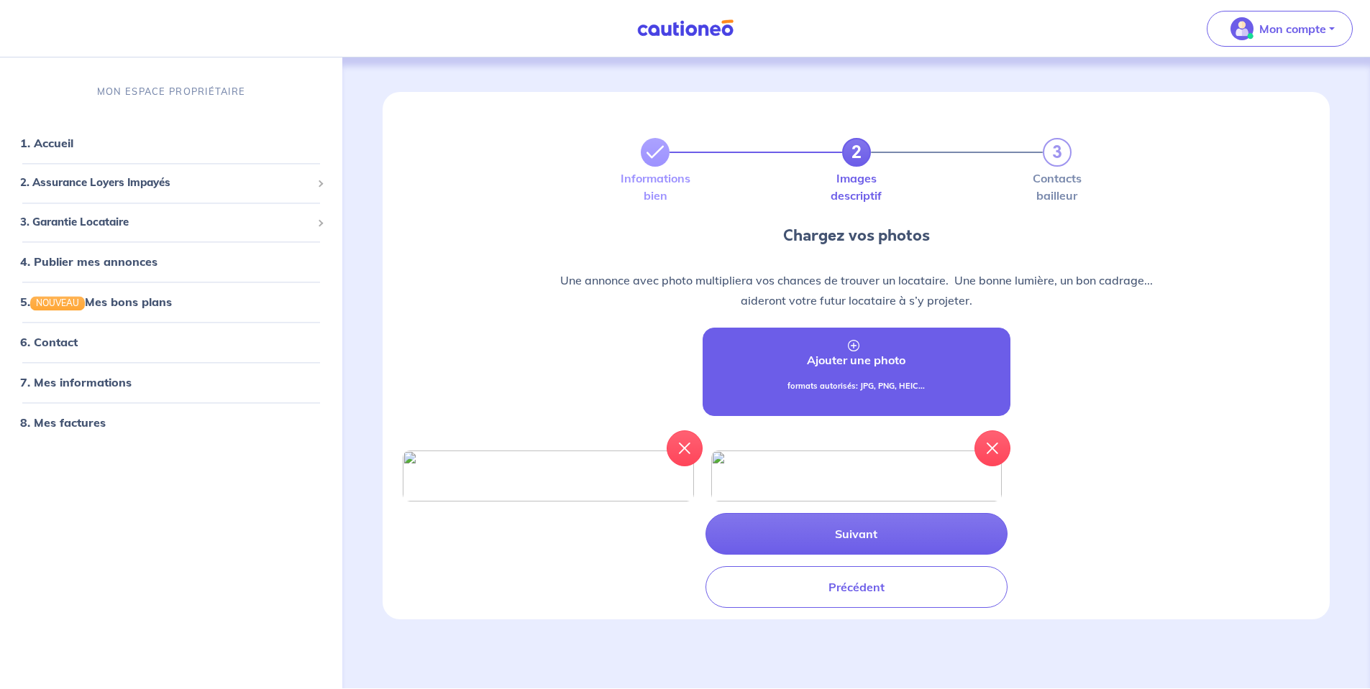
click at [866, 370] on link "Ajouter une photo formats autorisés: JPG, PNG, HEIC..." at bounding box center [856, 372] width 308 height 88
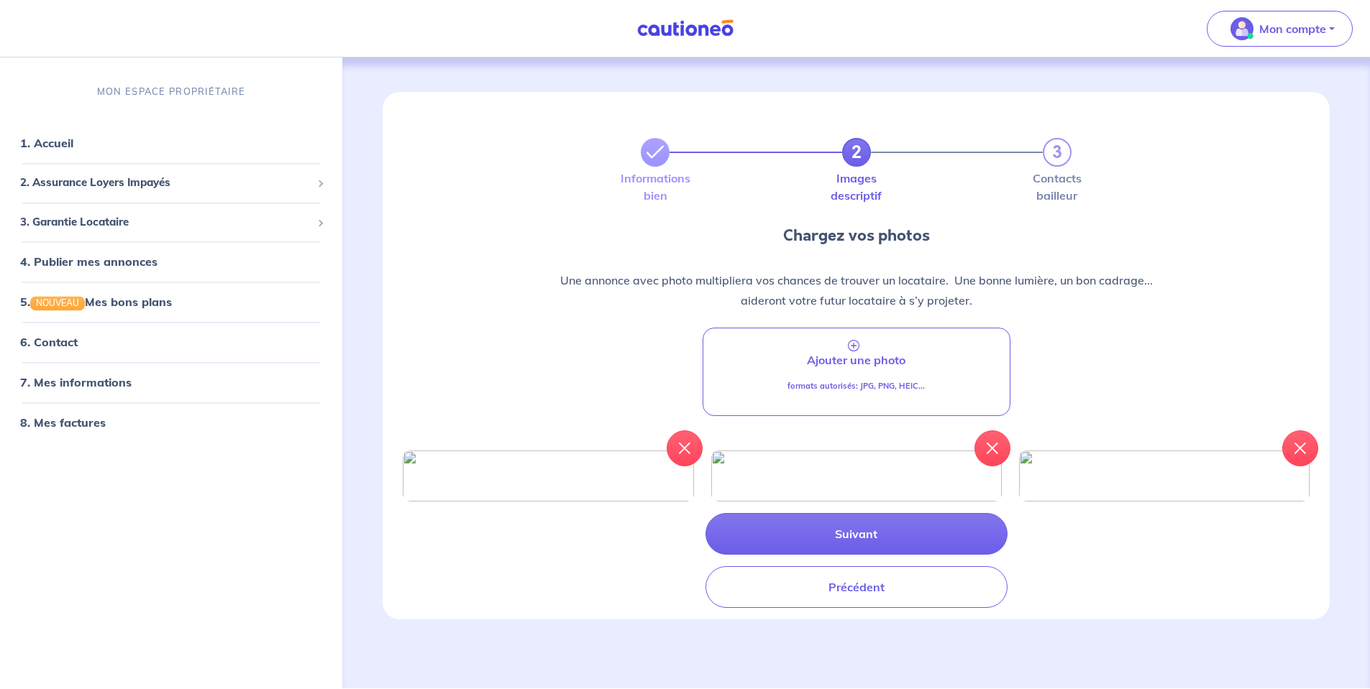
scroll to position [91, 0]
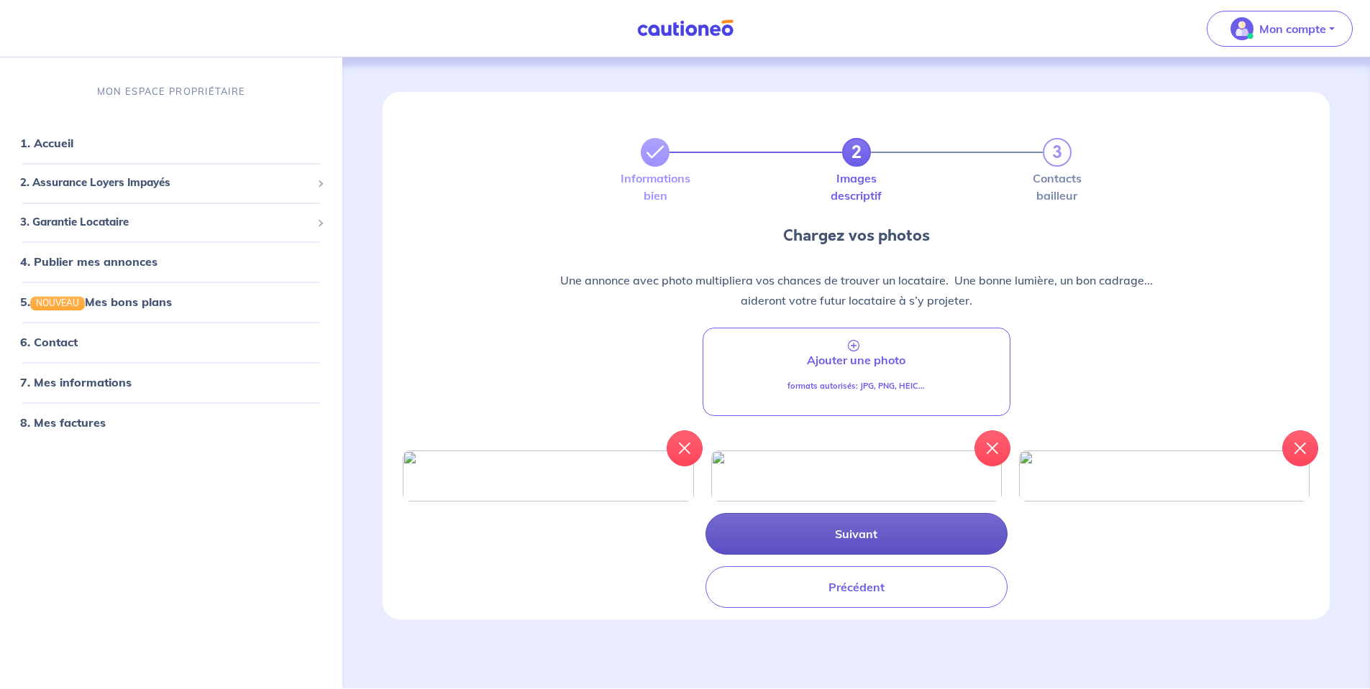
click at [869, 537] on button "Suivant" at bounding box center [856, 534] width 302 height 42
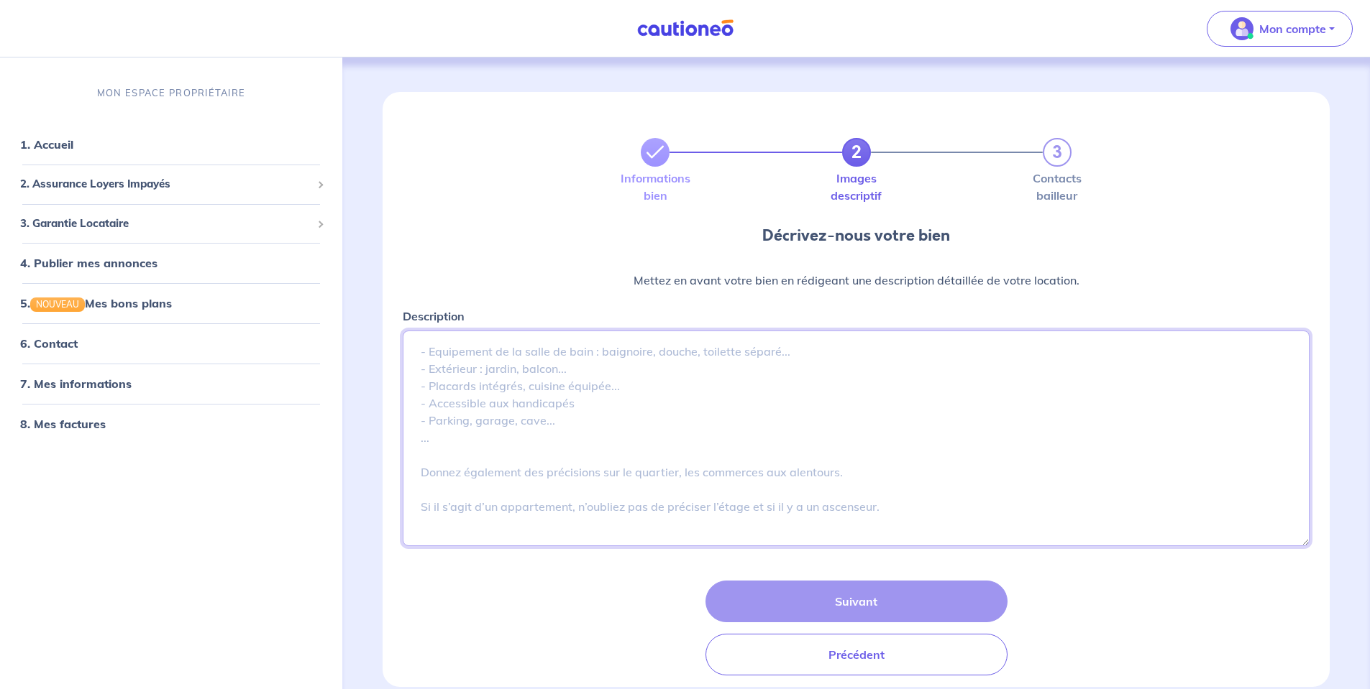
click at [524, 352] on textarea "Description" at bounding box center [856, 439] width 907 height 216
paste textarea "Loue appartement T3 non-meublé plein centre de Roquefort-Les-Pins (06330). Surf…"
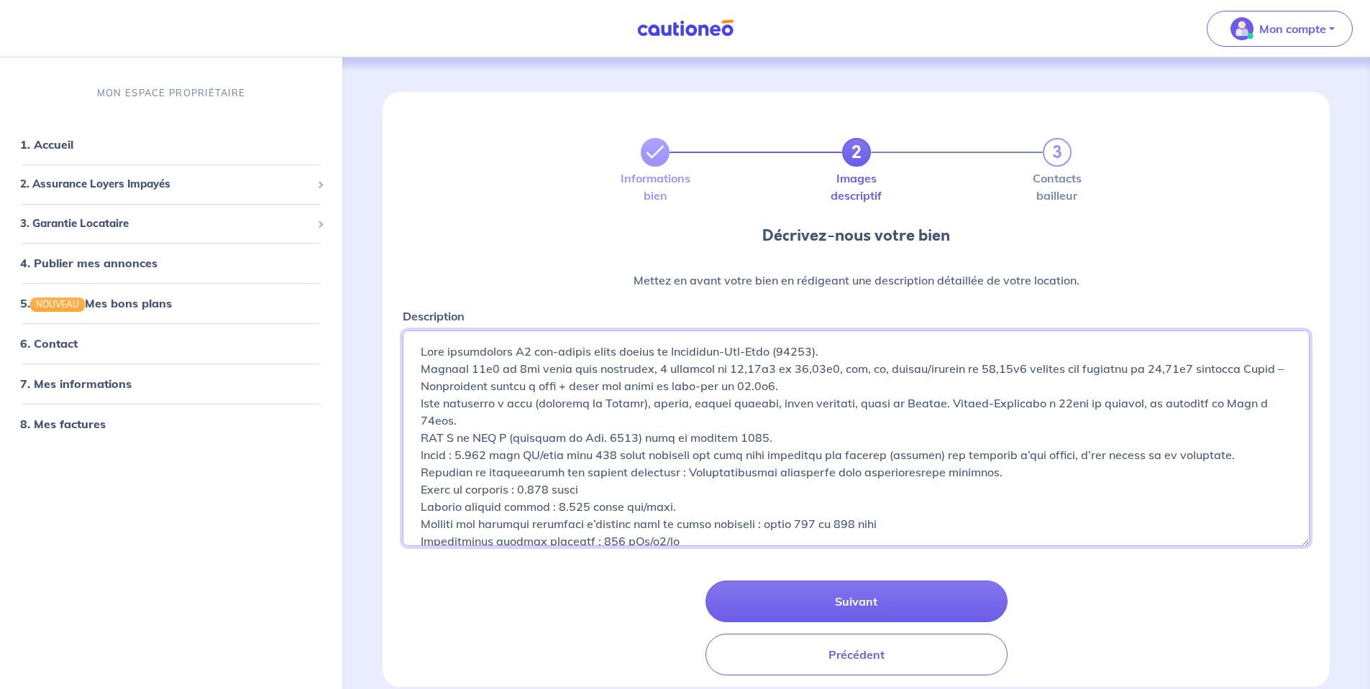
scroll to position [50, 0]
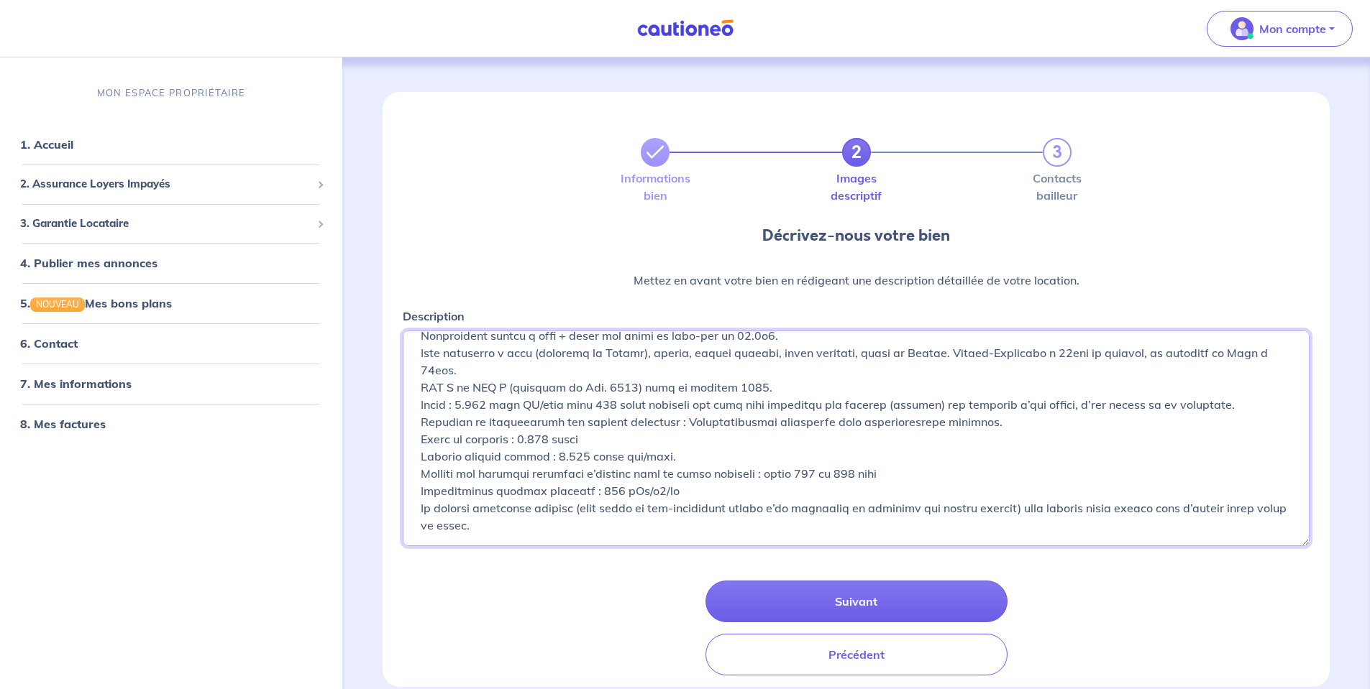
drag, startPoint x: 529, startPoint y: 439, endPoint x: 555, endPoint y: 434, distance: 26.4
click at [555, 434] on textarea "Description" at bounding box center [856, 439] width 907 height 216
drag, startPoint x: 423, startPoint y: 459, endPoint x: 712, endPoint y: 459, distance: 289.0
click at [712, 459] on textarea "Description" at bounding box center [856, 439] width 907 height 216
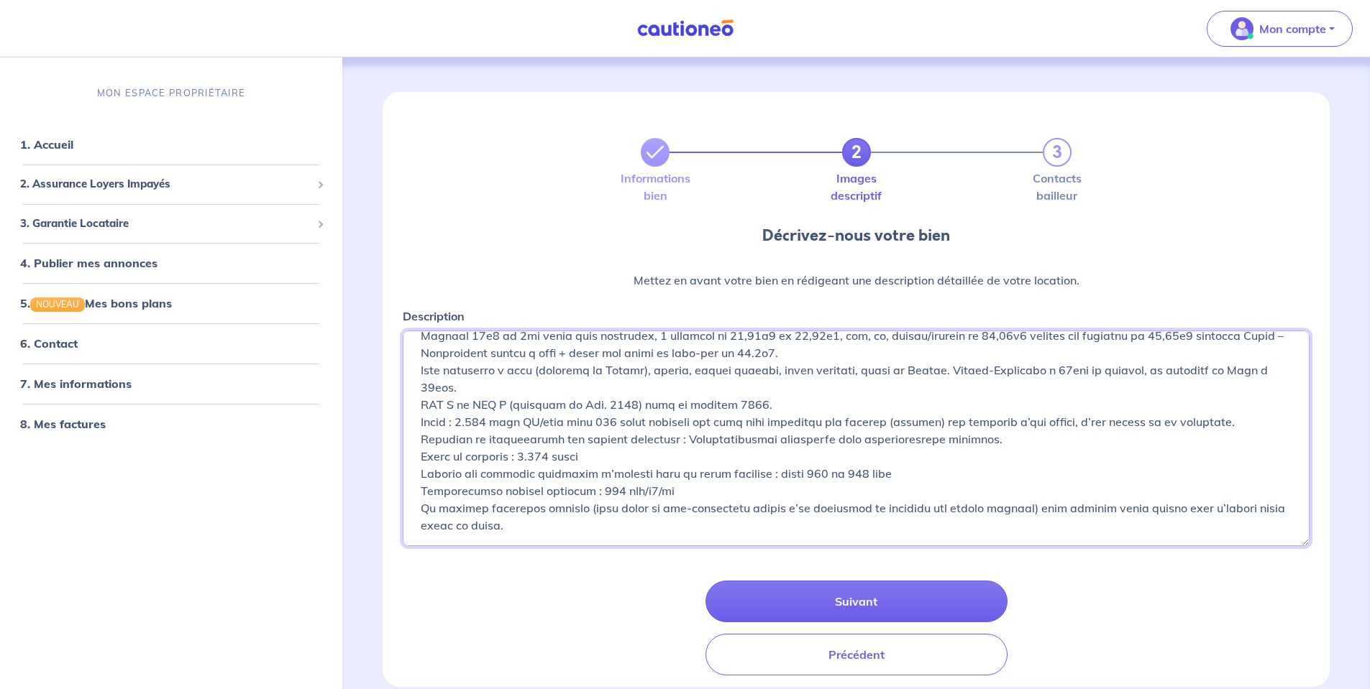
scroll to position [33, 0]
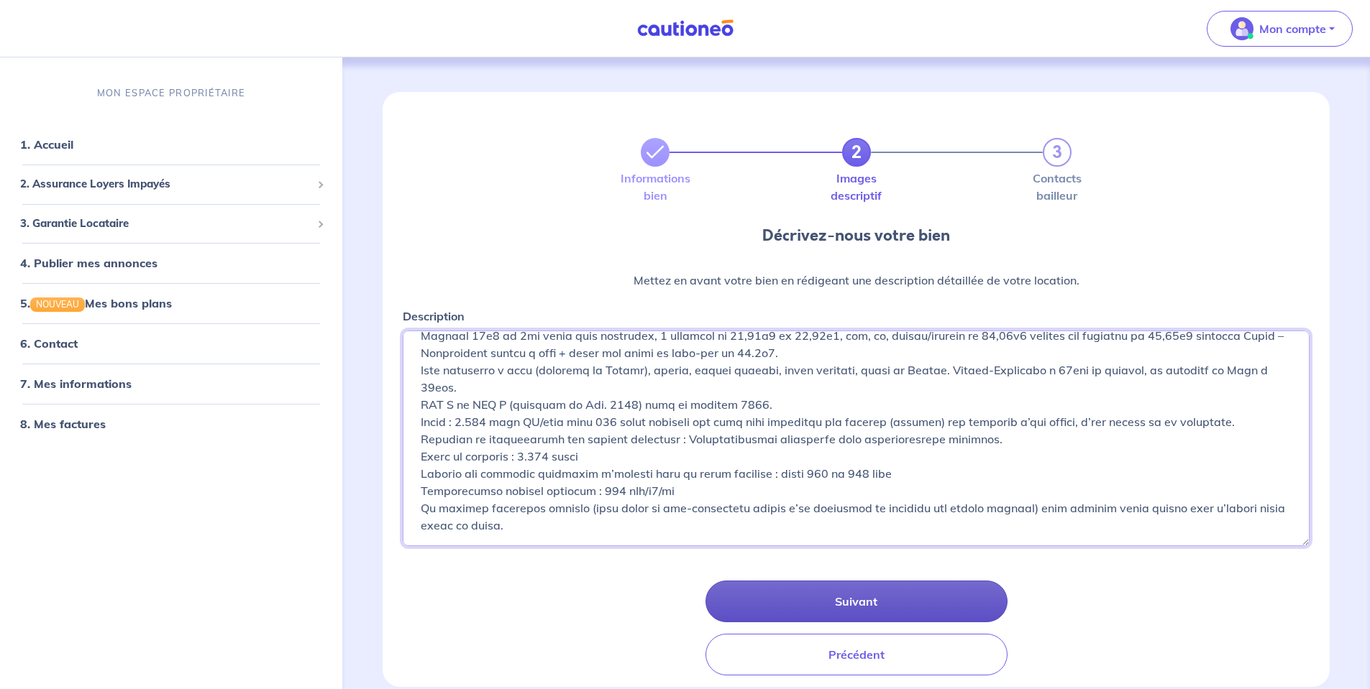
type textarea "Loue appartement T3 non-meublé plein centre de Roquefort-Les-Pins (06330). Surf…"
click at [871, 602] on button "Suivant" at bounding box center [856, 602] width 302 height 42
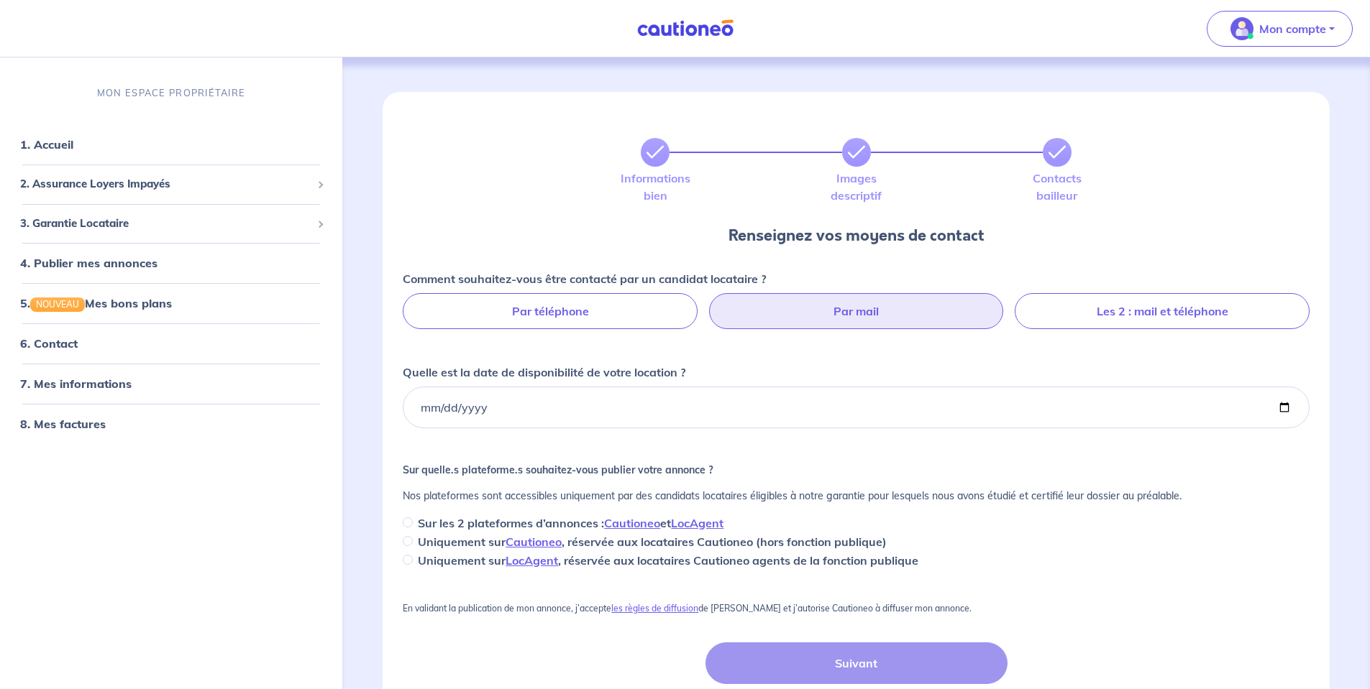
click at [860, 320] on label "Par mail" at bounding box center [856, 311] width 295 height 36
click at [860, 303] on input "Par mail" at bounding box center [855, 297] width 9 height 9
radio input "true"
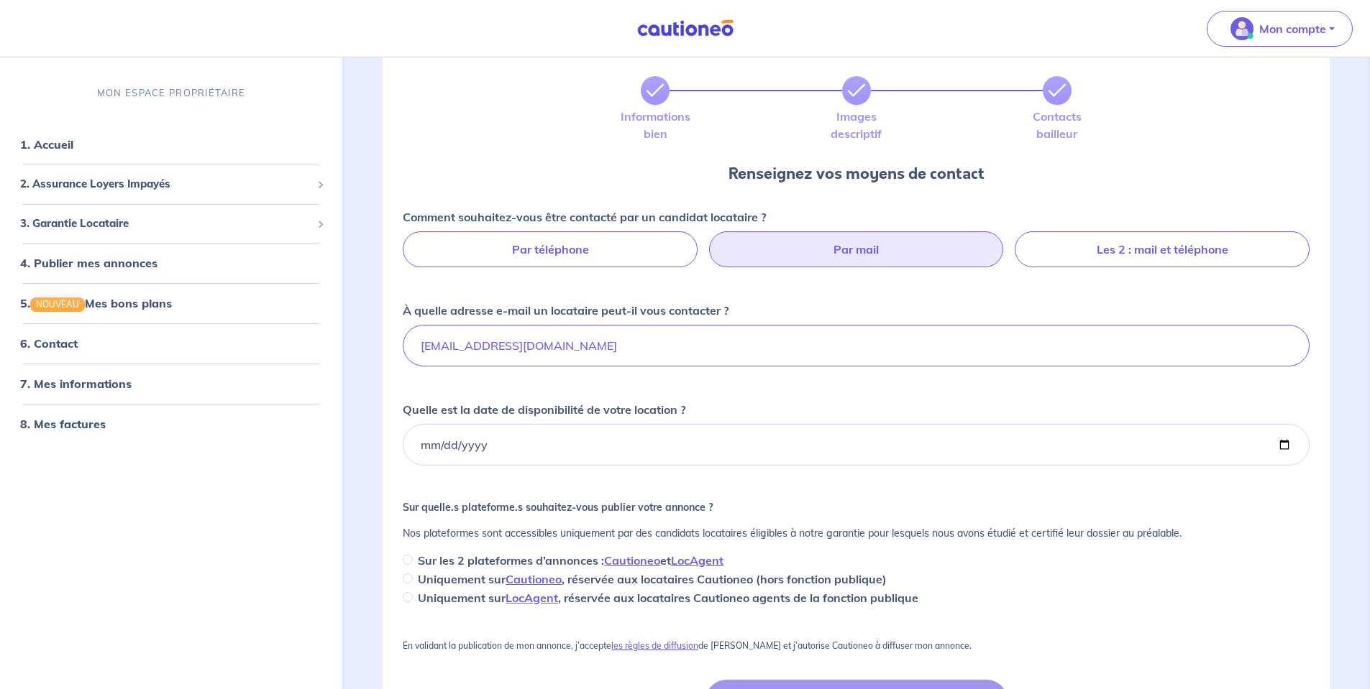
scroll to position [144, 0]
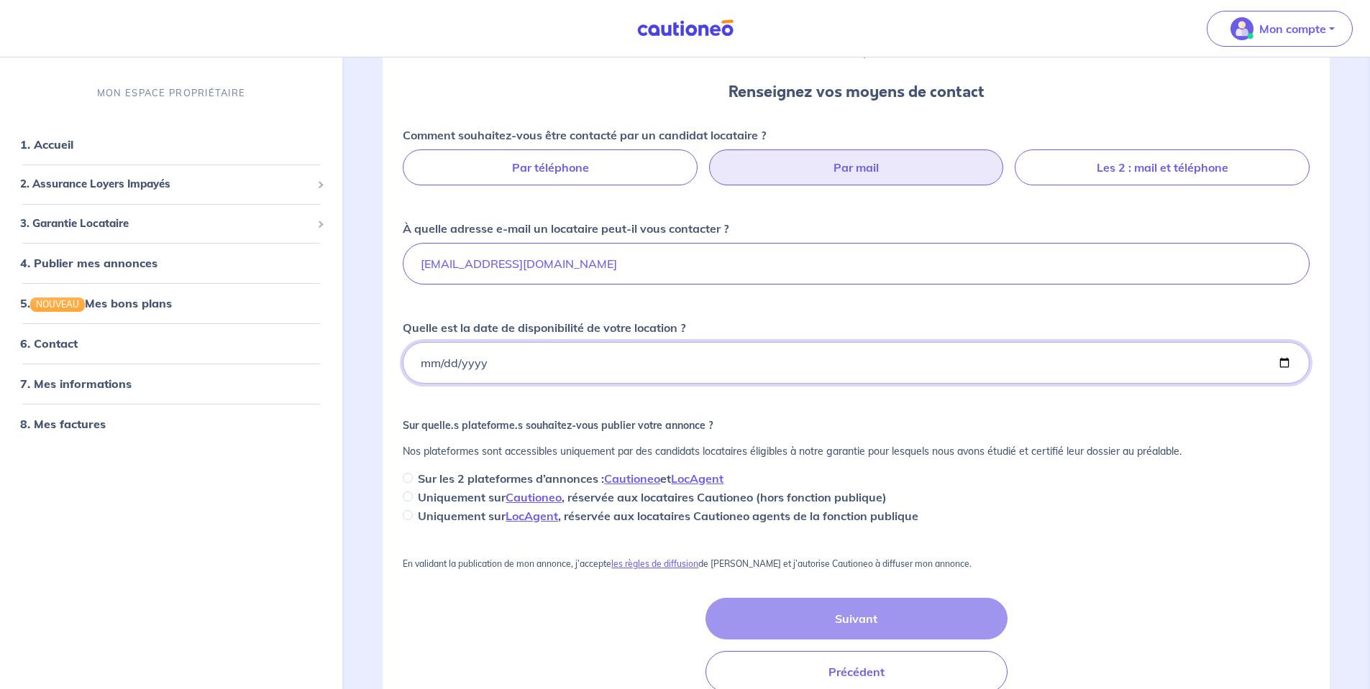
click at [513, 359] on input "Quelle est la date de disponibilité de votre location ?" at bounding box center [856, 363] width 907 height 42
type input "2025-10-01"
click at [414, 482] on div "Sur les 2 plateformes d’annonces : Cautioneo et LocAgent" at bounding box center [856, 478] width 907 height 17
click at [411, 477] on input "Sur les 2 plateformes d’annonces : Cautioneo et LocAgent" at bounding box center [408, 478] width 10 height 10
radio input "true"
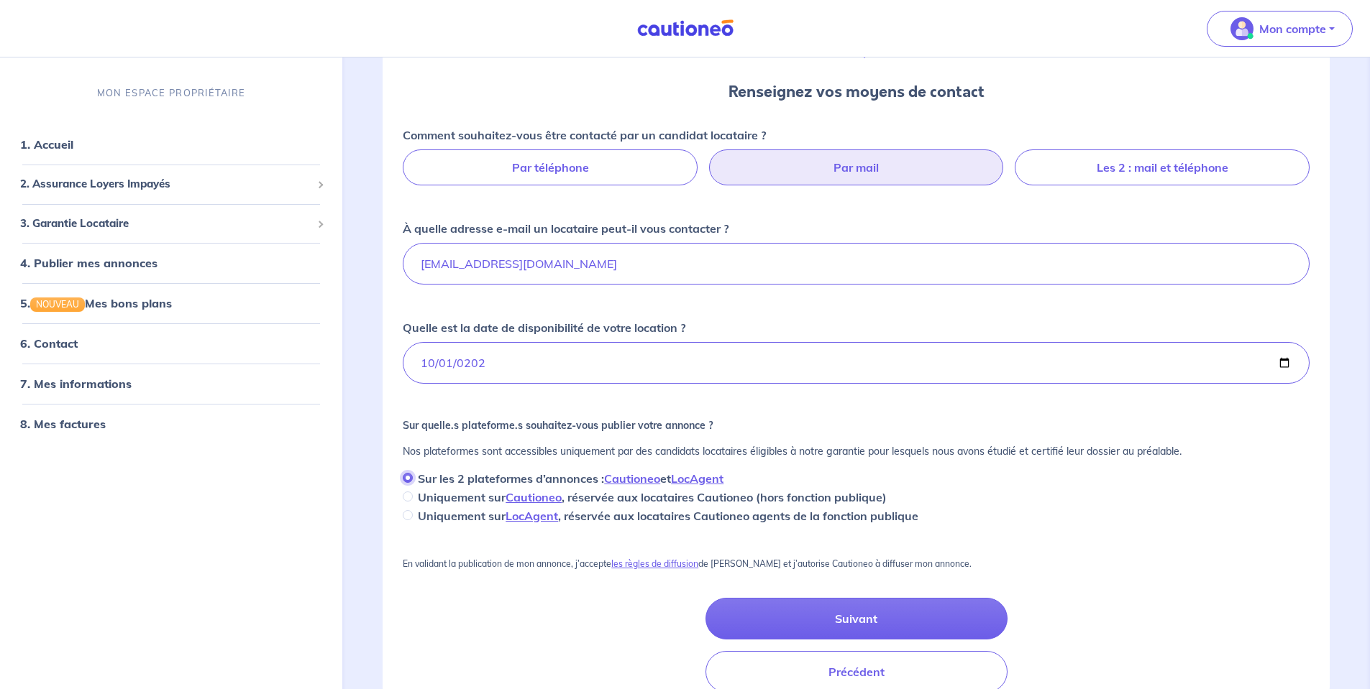
scroll to position [216, 0]
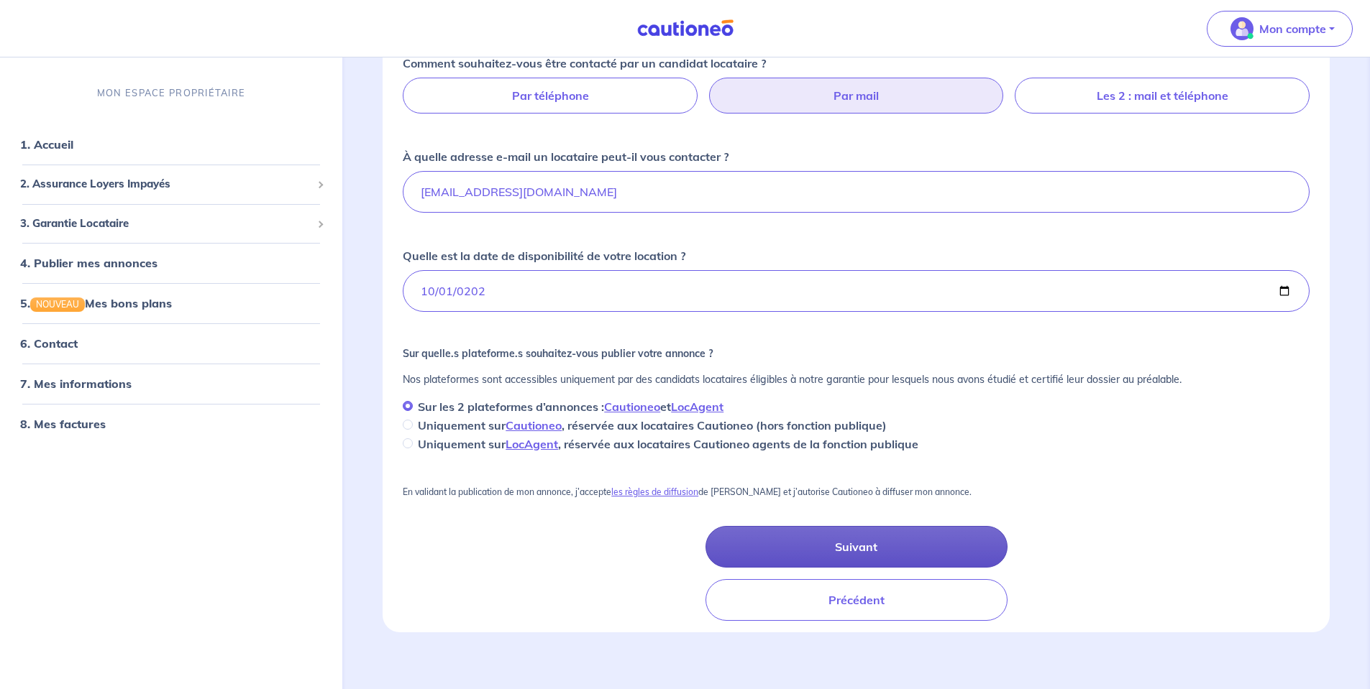
click at [859, 550] on button "Suivant" at bounding box center [856, 547] width 302 height 42
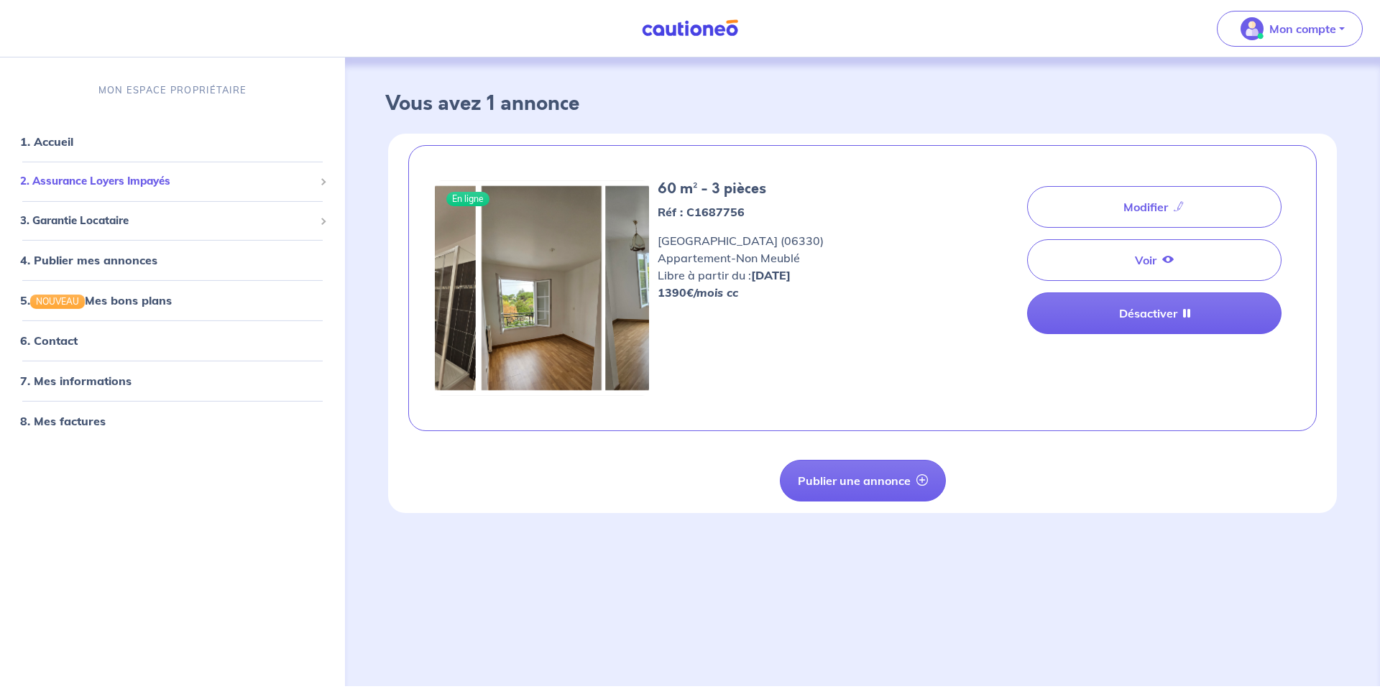
click at [89, 181] on span "2. Assurance Loyers Impayés" at bounding box center [167, 181] width 294 height 17
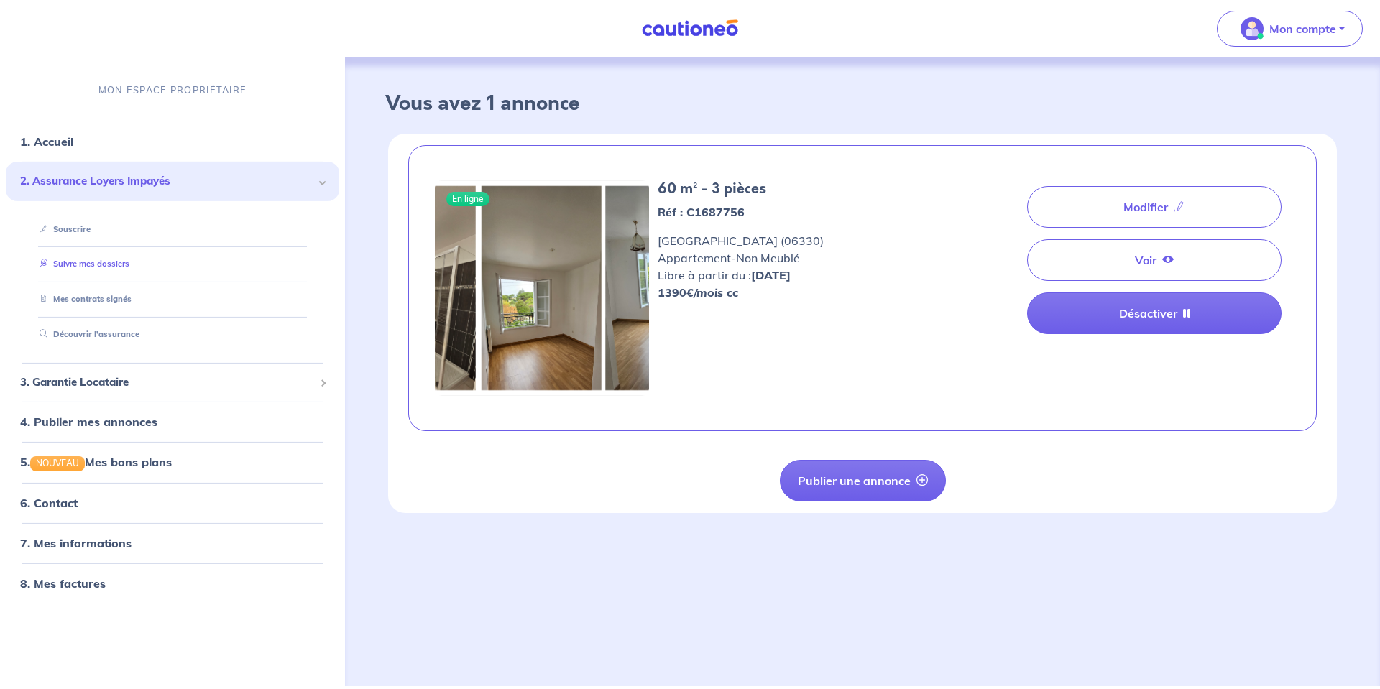
click at [111, 265] on link "Suivre mes dossiers" at bounding box center [82, 264] width 96 height 10
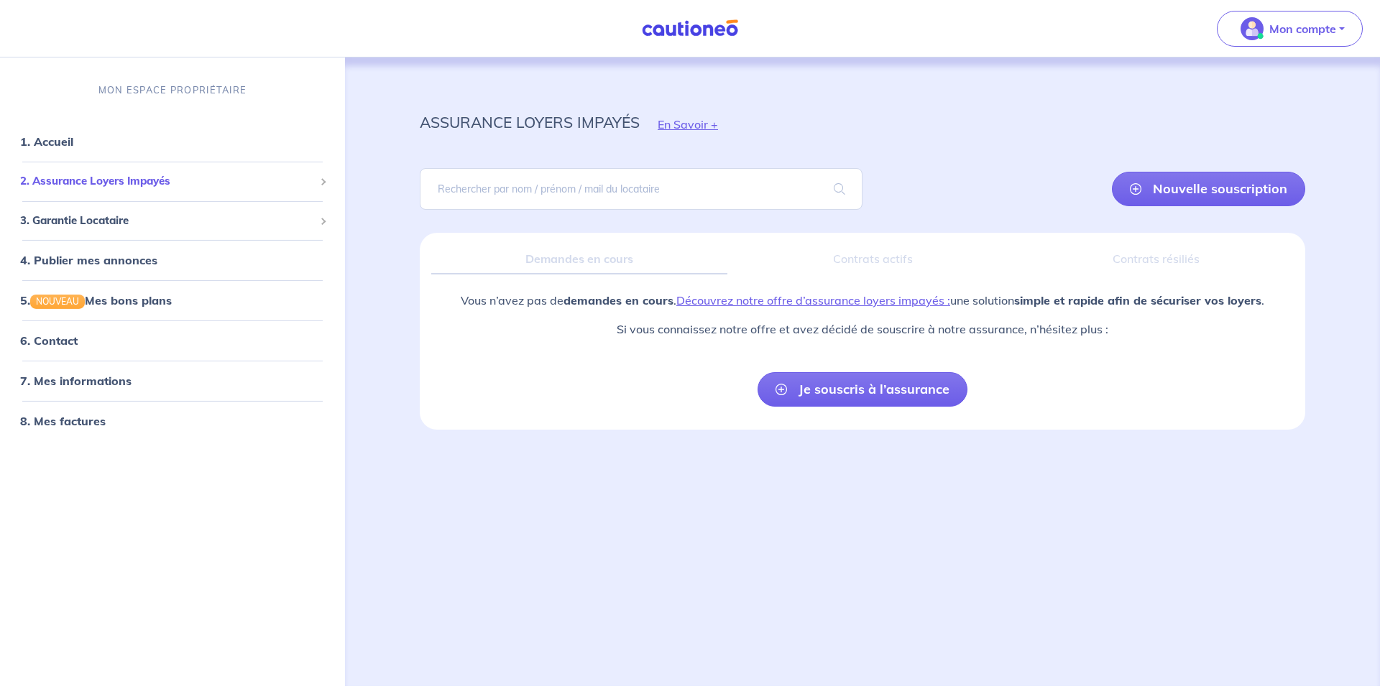
click at [89, 181] on span "2. Assurance Loyers Impayés" at bounding box center [167, 181] width 294 height 17
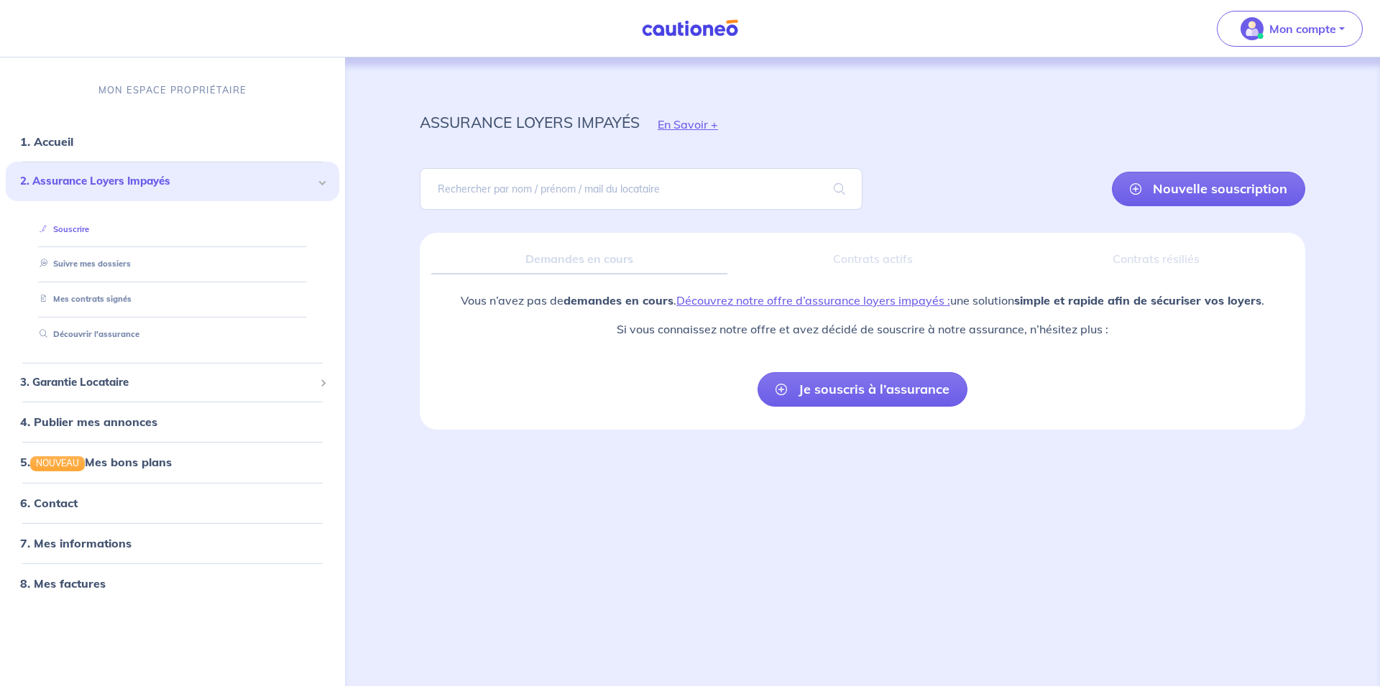
click at [64, 229] on link "Souscrire" at bounding box center [61, 229] width 55 height 10
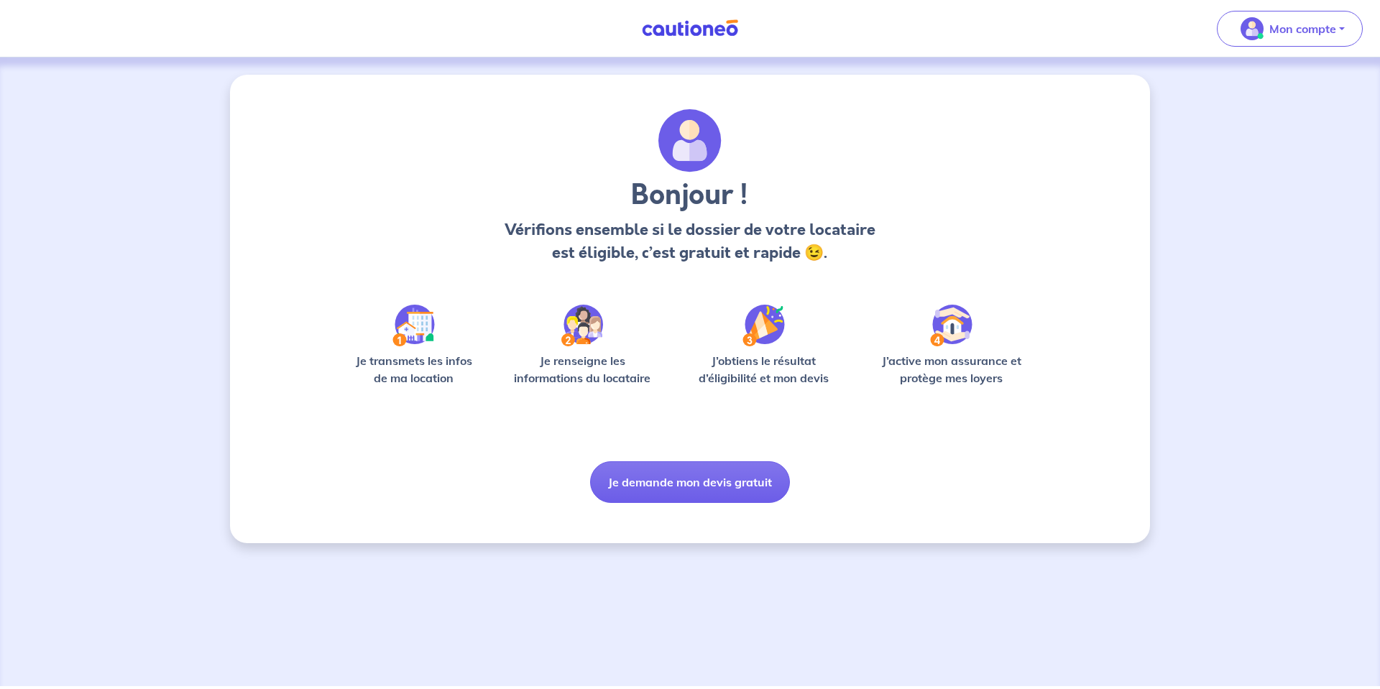
click at [684, 27] on img at bounding box center [690, 28] width 108 height 18
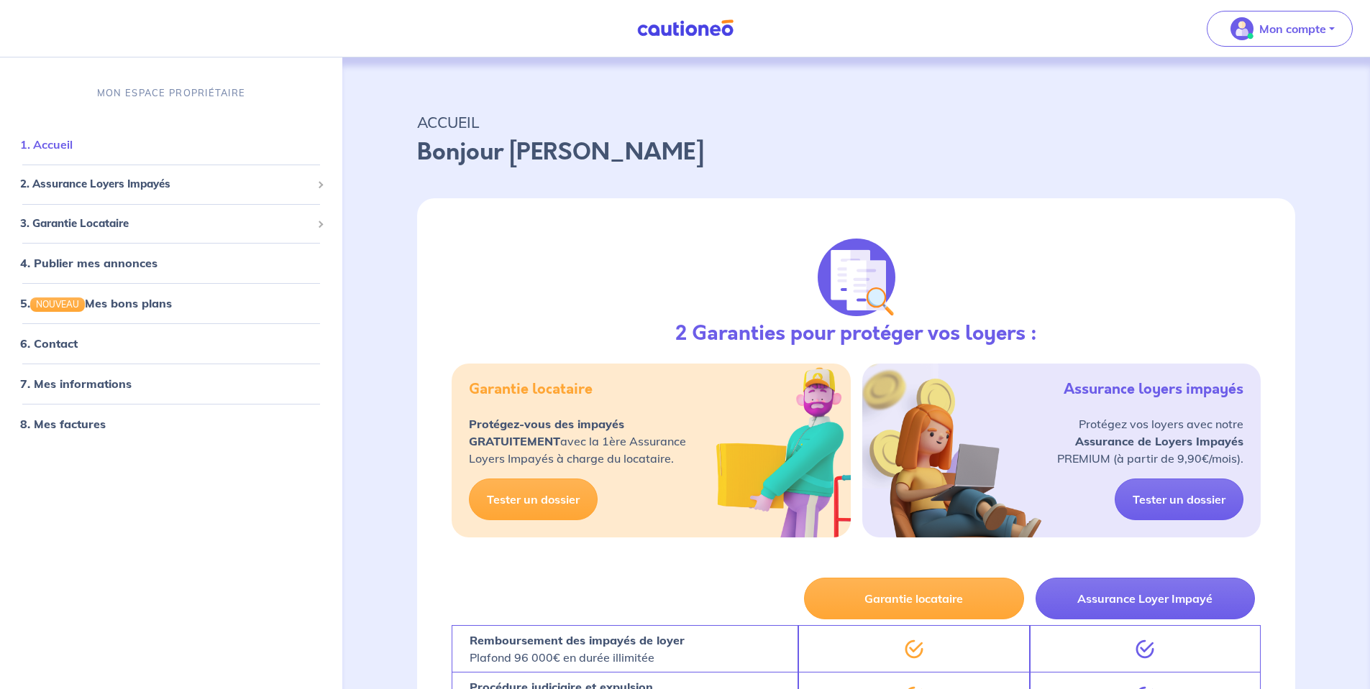
click at [58, 145] on link "1. Accueil" at bounding box center [46, 144] width 52 height 14
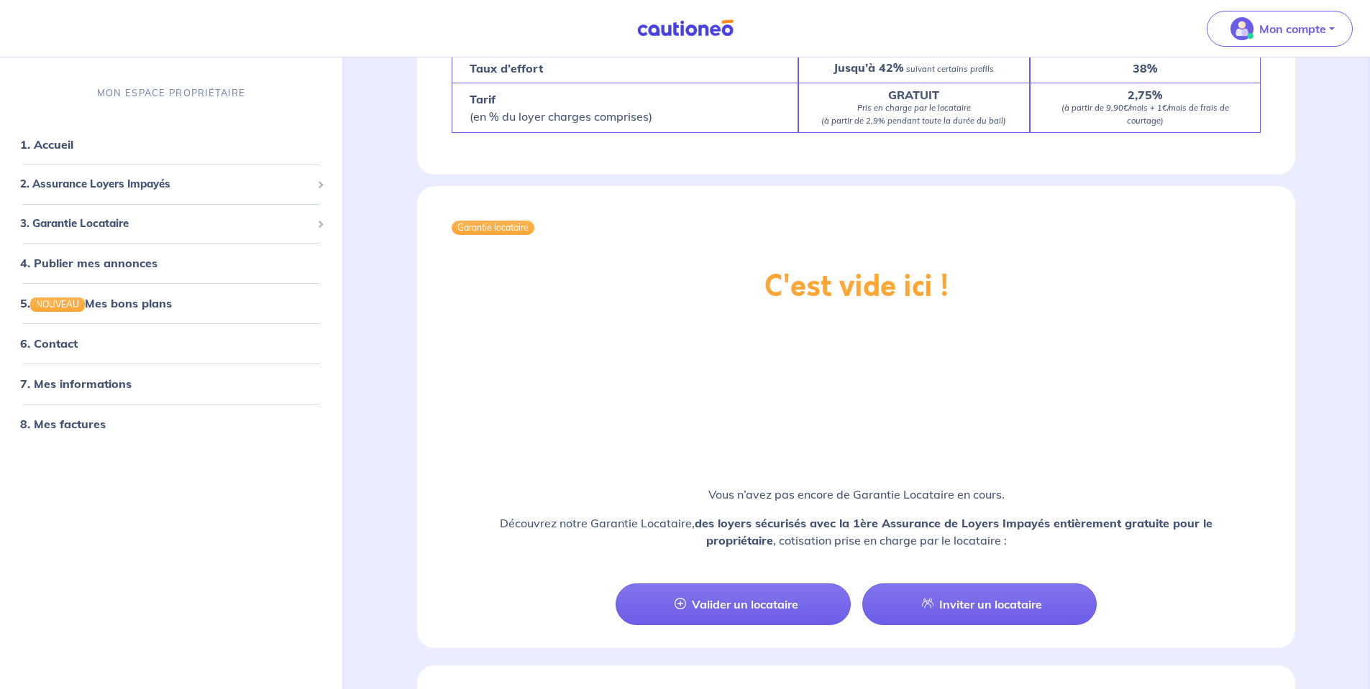
scroll to position [1007, 0]
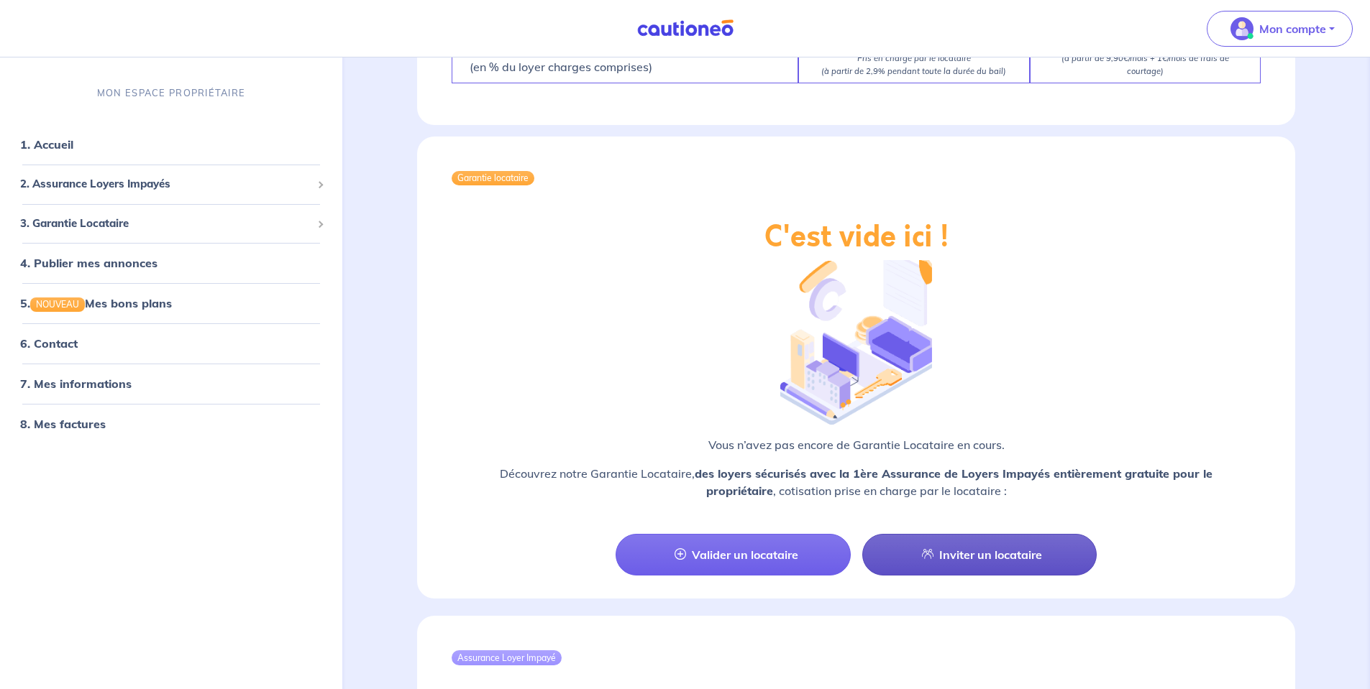
click at [976, 534] on link "Inviter un locataire" at bounding box center [979, 555] width 234 height 42
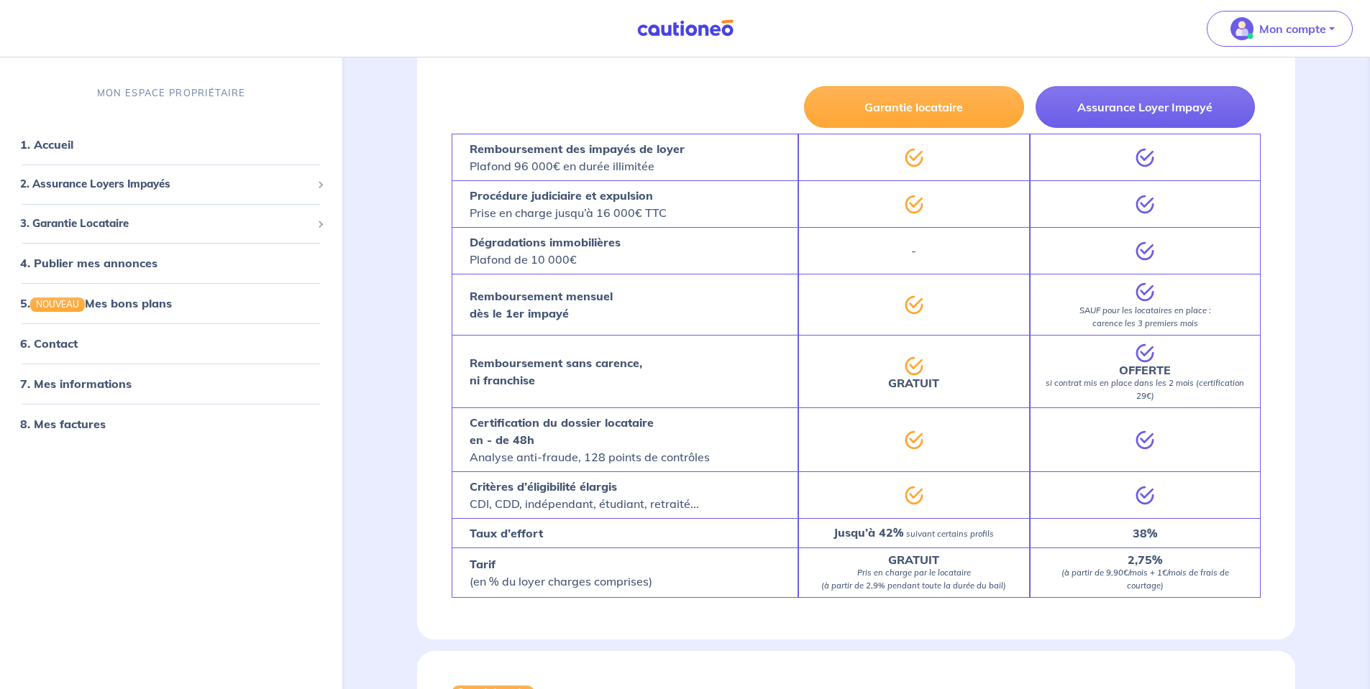
select select "FR"
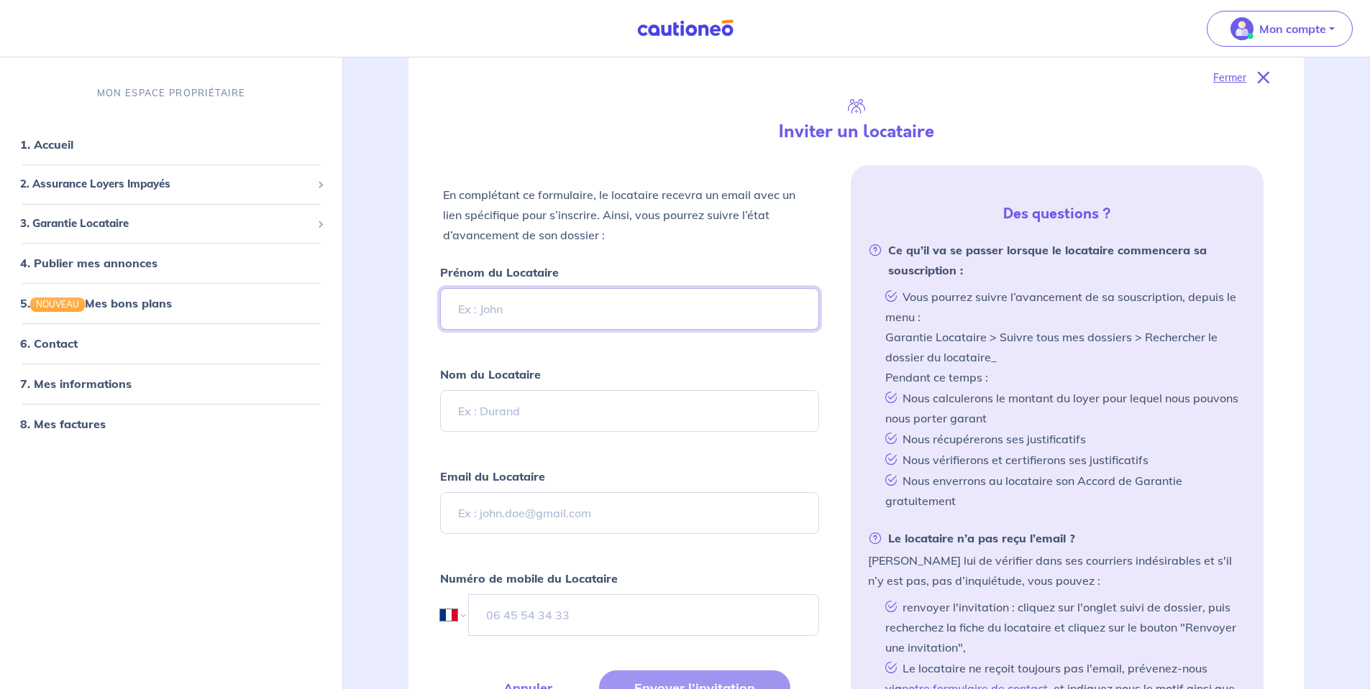
scroll to position [167, 0]
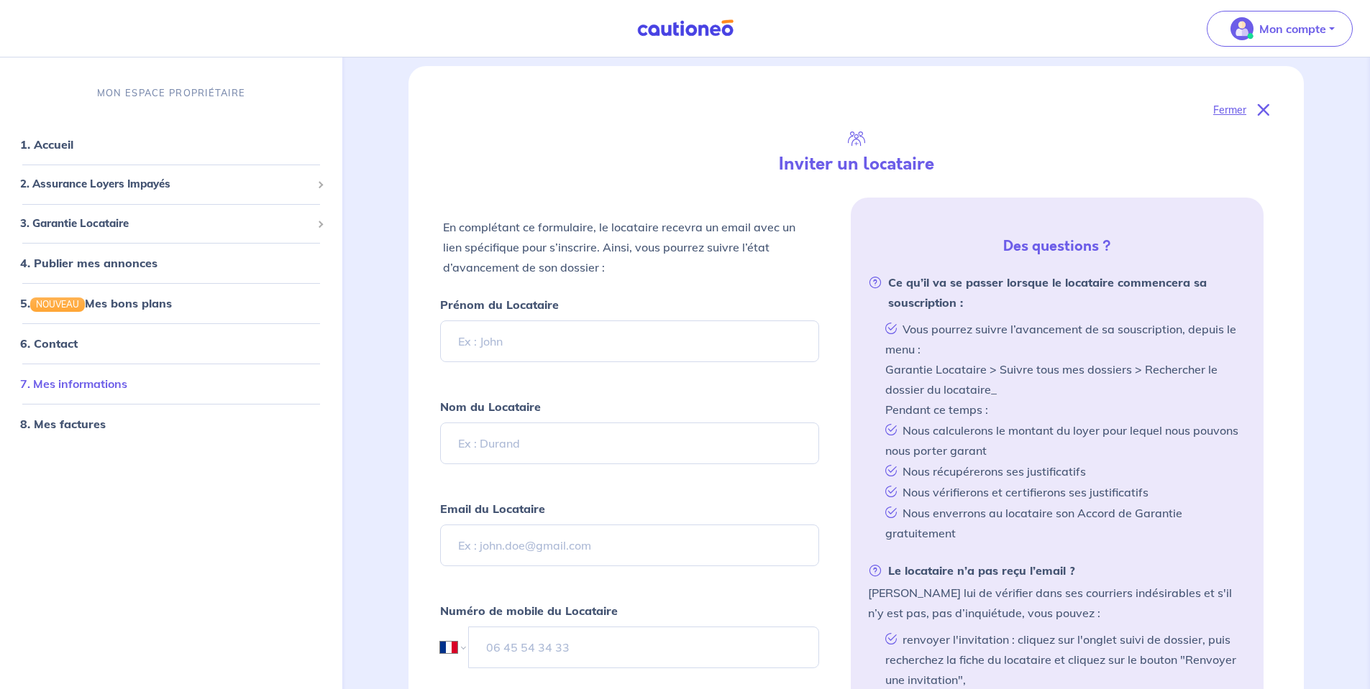
click at [78, 385] on link "7. Mes informations" at bounding box center [73, 384] width 107 height 14
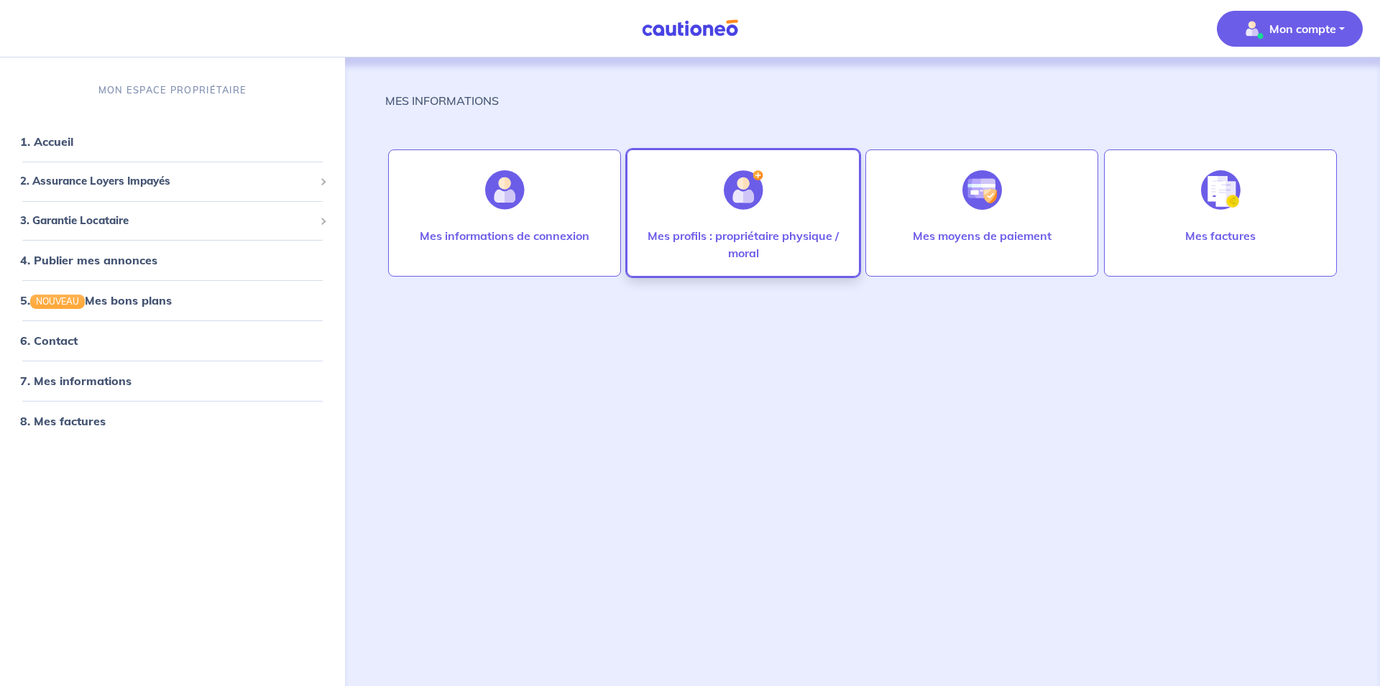
click at [736, 239] on p "Mes profils : propriétaire physique / moral" at bounding box center [743, 244] width 203 height 35
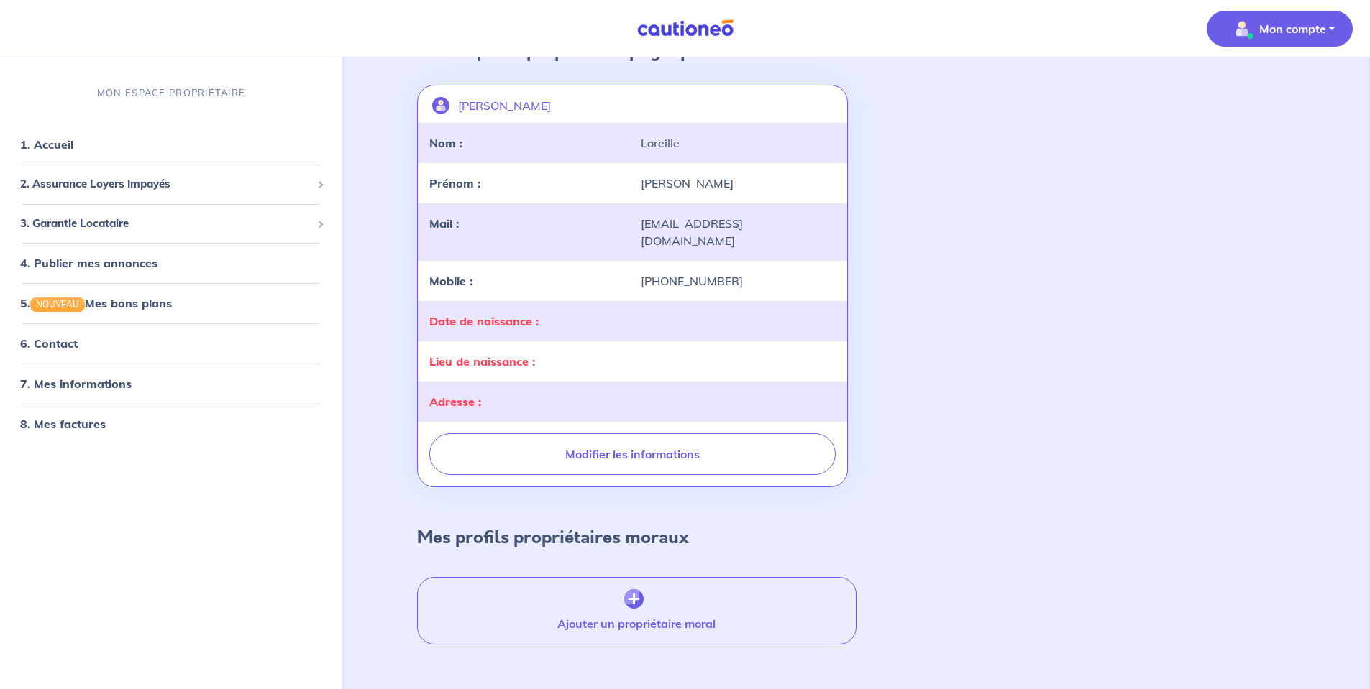
scroll to position [104, 0]
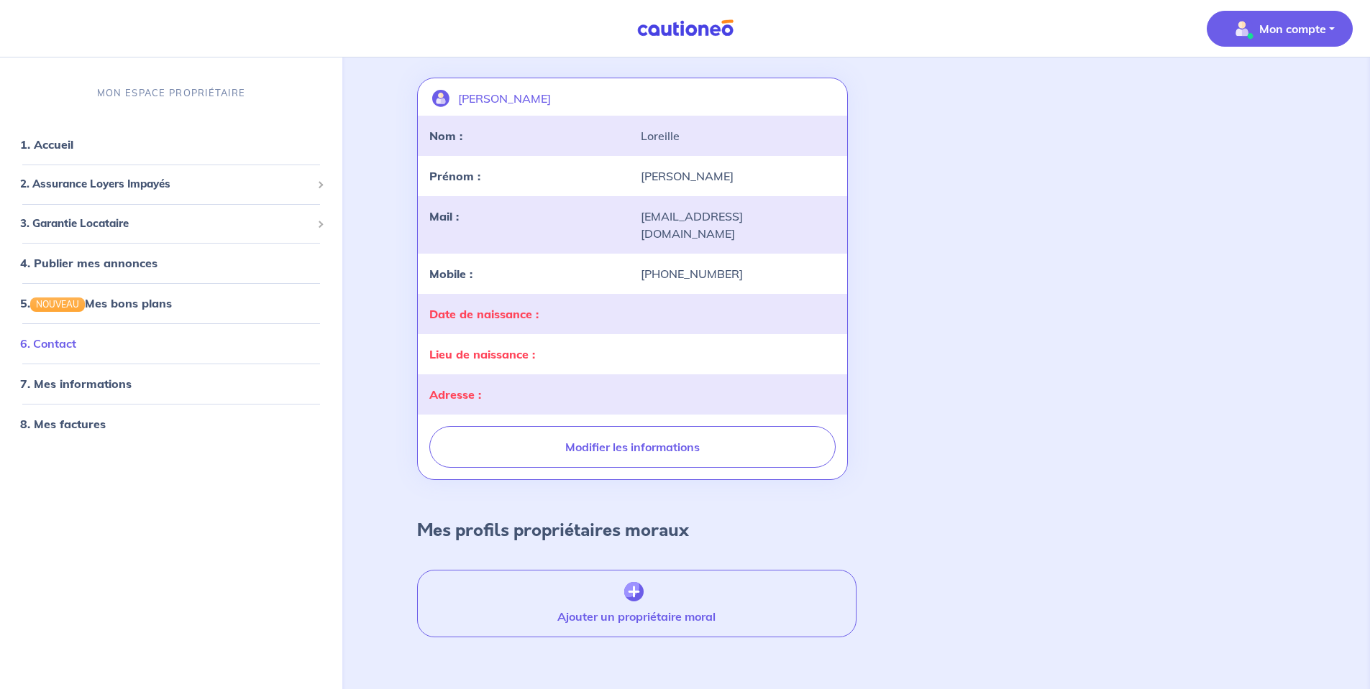
click at [63, 343] on link "6. Contact" at bounding box center [48, 343] width 56 height 14
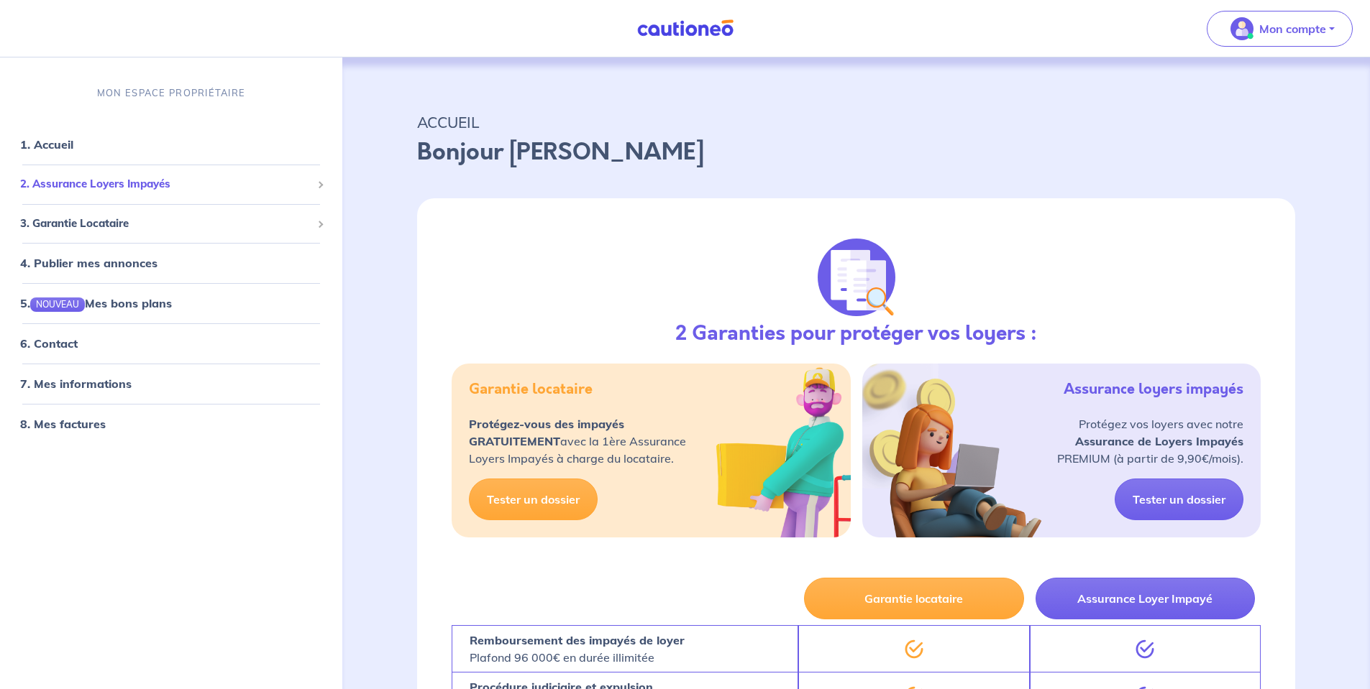
click at [165, 173] on div "2. Assurance Loyers Impayés" at bounding box center [171, 184] width 331 height 28
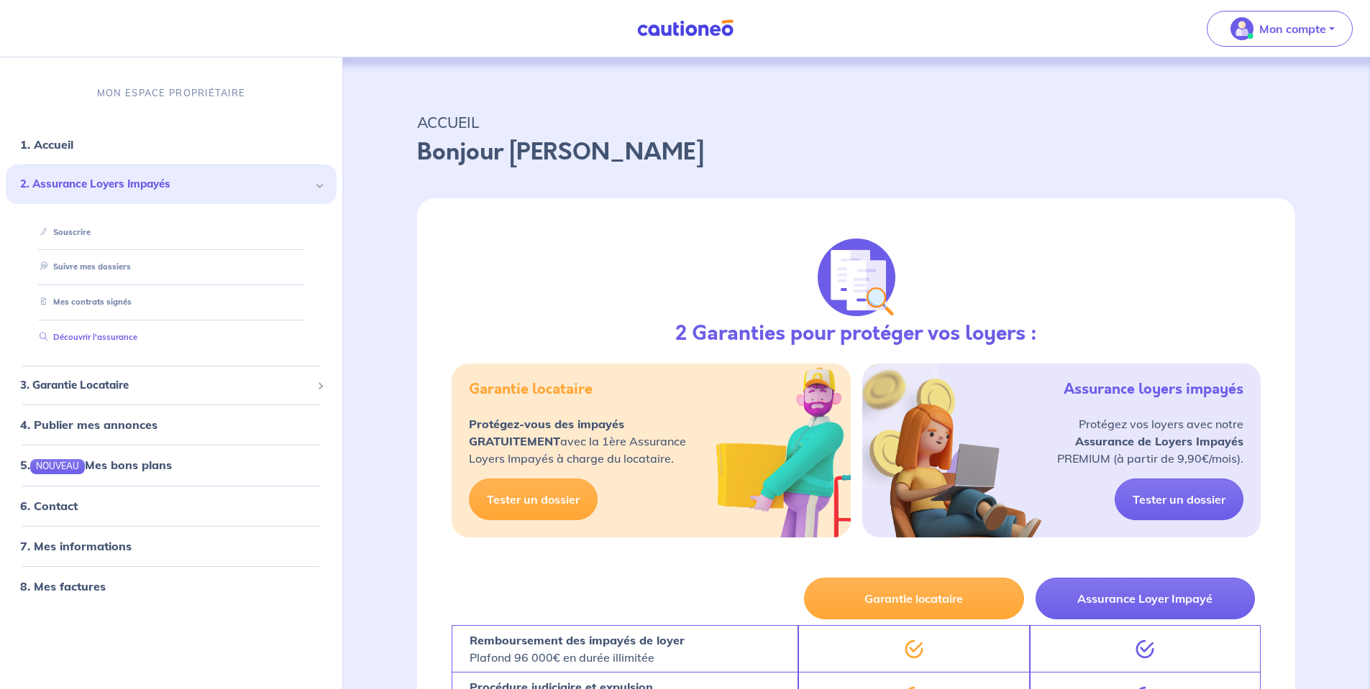
click at [95, 335] on link "Découvrir l'assurance" at bounding box center [86, 337] width 104 height 10
